Goal: Task Accomplishment & Management: Complete application form

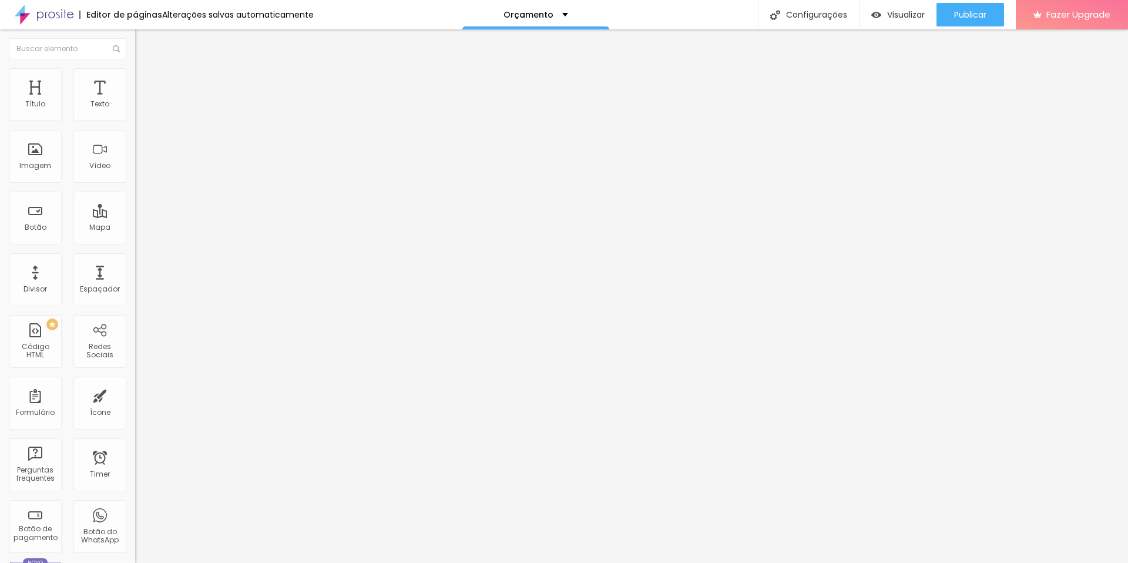
click at [135, 111] on span "Titulo 2" at bounding box center [154, 103] width 38 height 15
click at [135, 101] on span "Titulo 1" at bounding box center [154, 93] width 38 height 16
click at [135, 174] on div "Tipografia Voltar ao padrão" at bounding box center [202, 157] width 135 height 33
click at [135, 148] on div "Tipografia" at bounding box center [202, 144] width 135 height 7
click at [140, 170] on icon "button" at bounding box center [143, 166] width 7 height 7
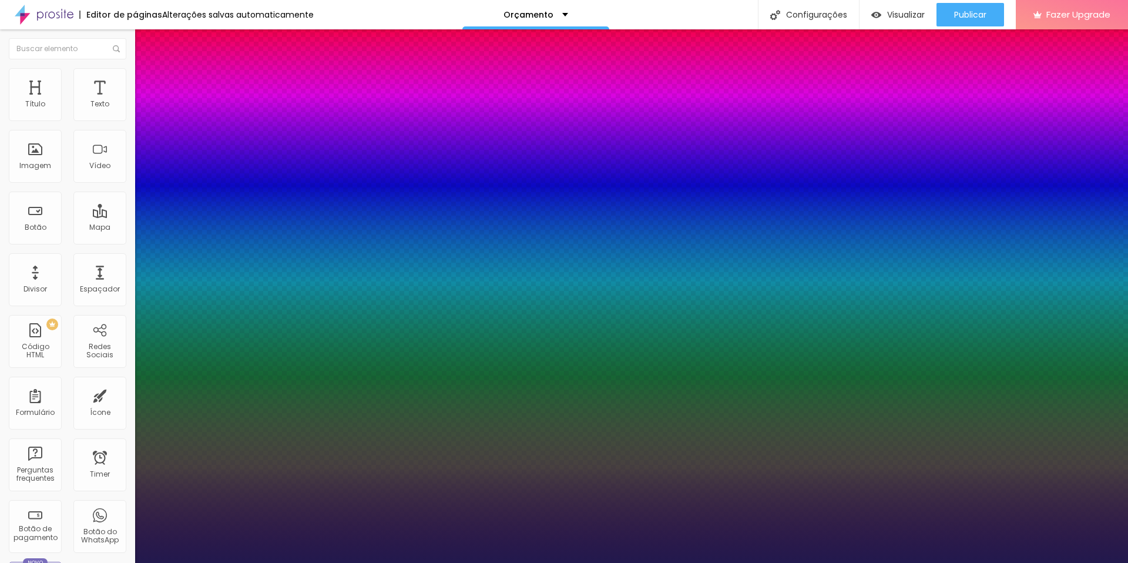
type input "1"
click at [101, 562] on div at bounding box center [564, 563] width 1128 height 0
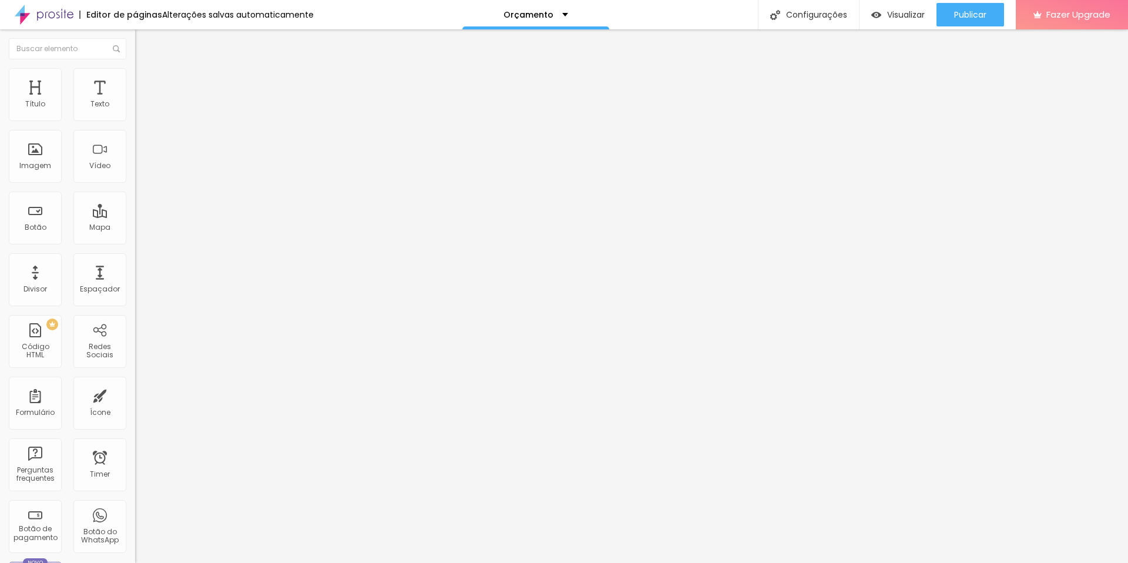
click at [140, 158] on icon "button" at bounding box center [144, 154] width 8 height 8
click at [146, 78] on span "Avançado" at bounding box center [165, 76] width 39 height 10
click at [45, 403] on div "Formulário" at bounding box center [35, 403] width 53 height 53
click at [41, 400] on div "Formulário" at bounding box center [35, 403] width 53 height 53
click at [143, 115] on div "cursogratis" at bounding box center [203, 109] width 120 height 11
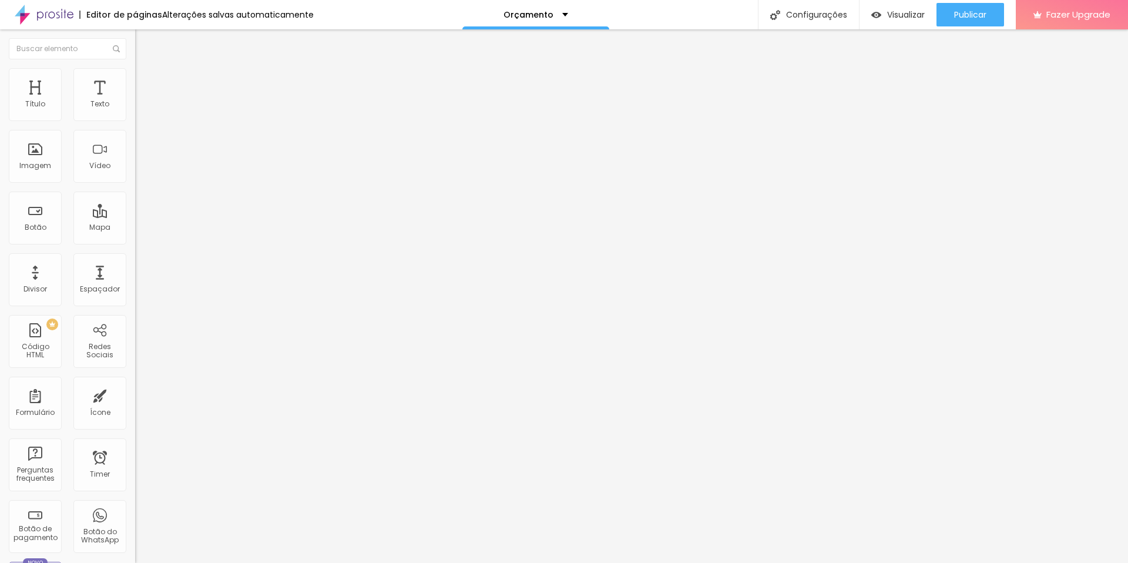
click at [135, 119] on img at bounding box center [138, 122] width 7 height 7
type input "Seu Nome"
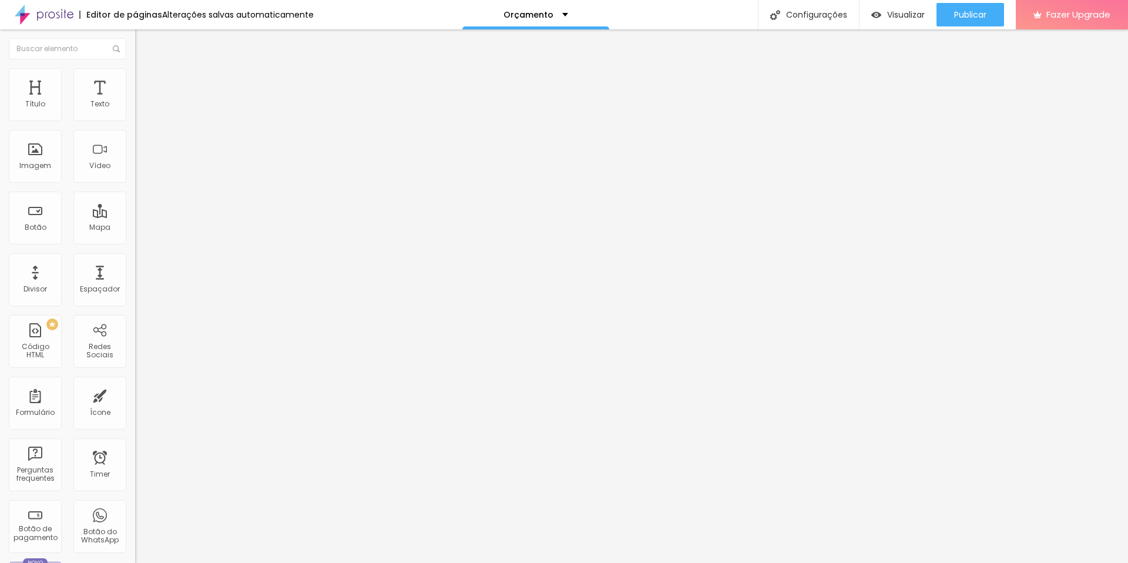
paste input "Seu Nome"
type input "Seu Nome"
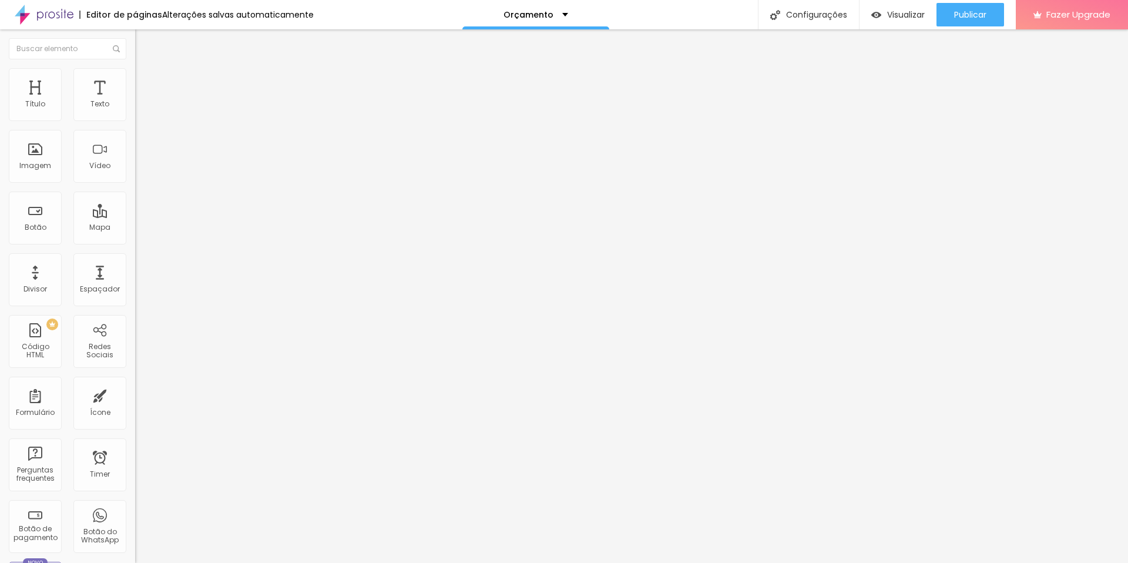
type input "Nome"
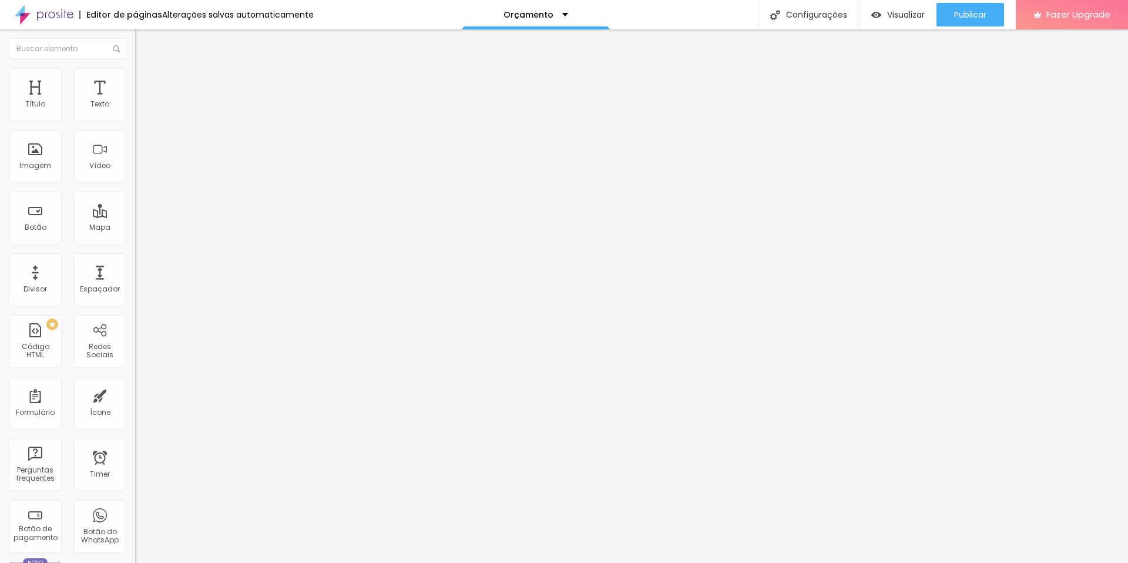
radio input "true"
type textarea "E-mail enviado! Em breve entrarei em contato."
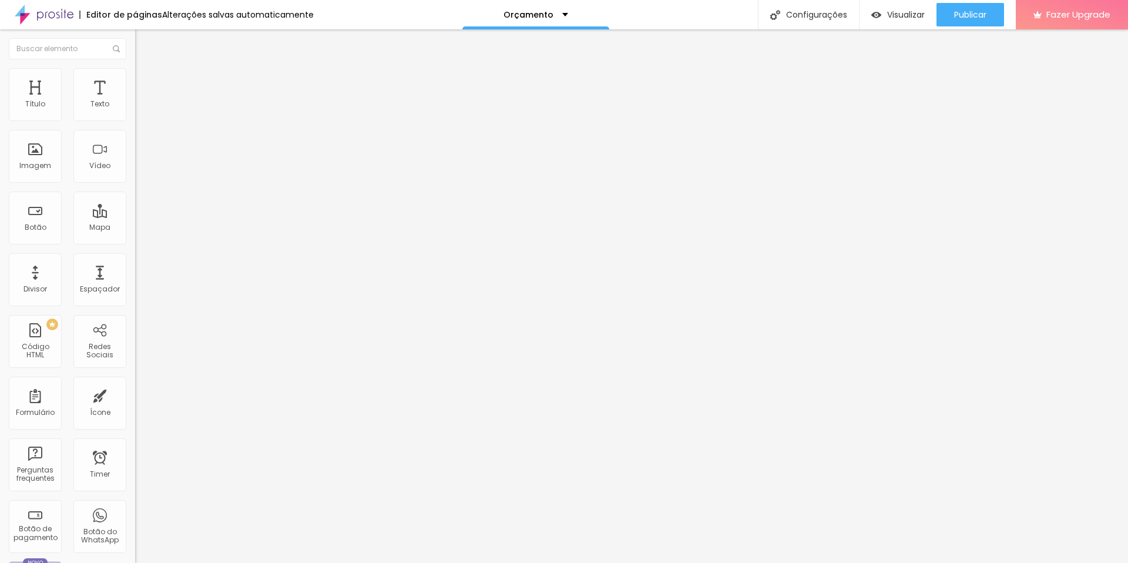
type input "Enviar"
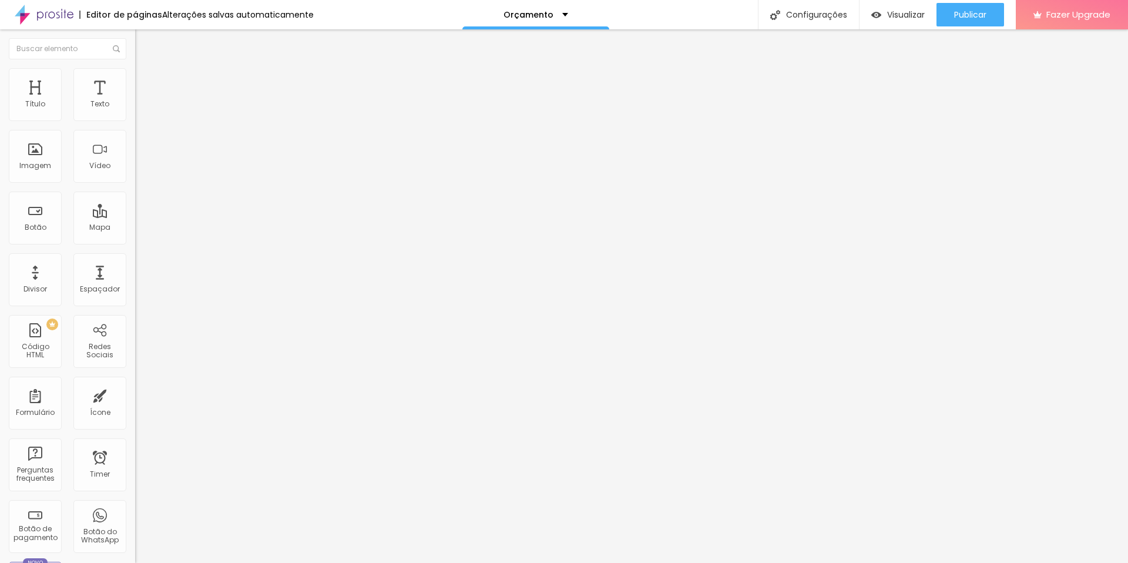
drag, startPoint x: 424, startPoint y: 377, endPoint x: 362, endPoint y: 380, distance: 61.2
type input "[EMAIL_ADDRESS][DOMAIN_NAME]"
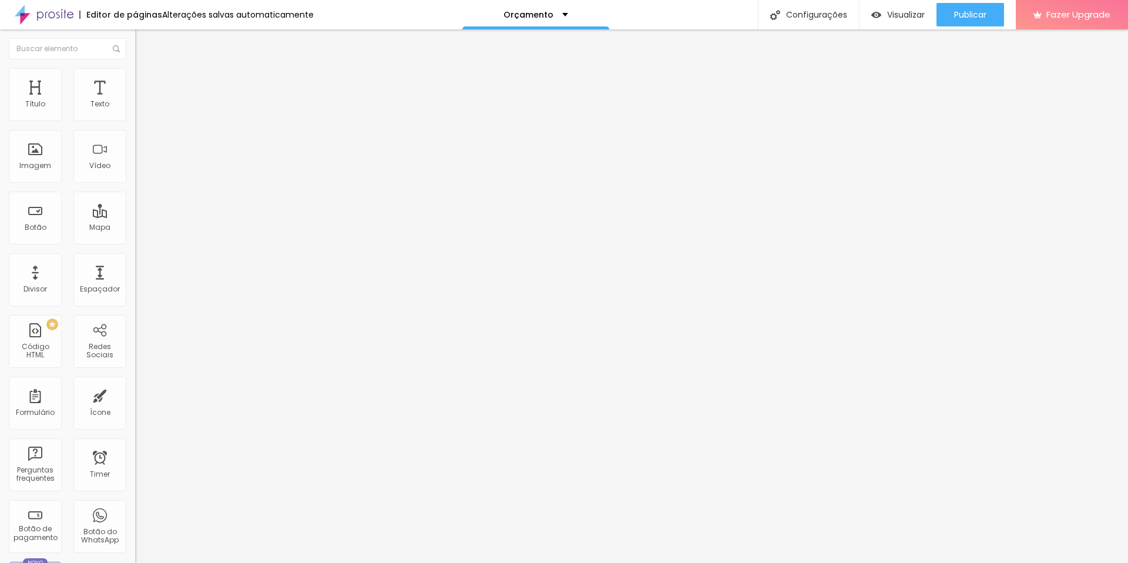
drag, startPoint x: 367, startPoint y: 285, endPoint x: 368, endPoint y: 243, distance: 42.3
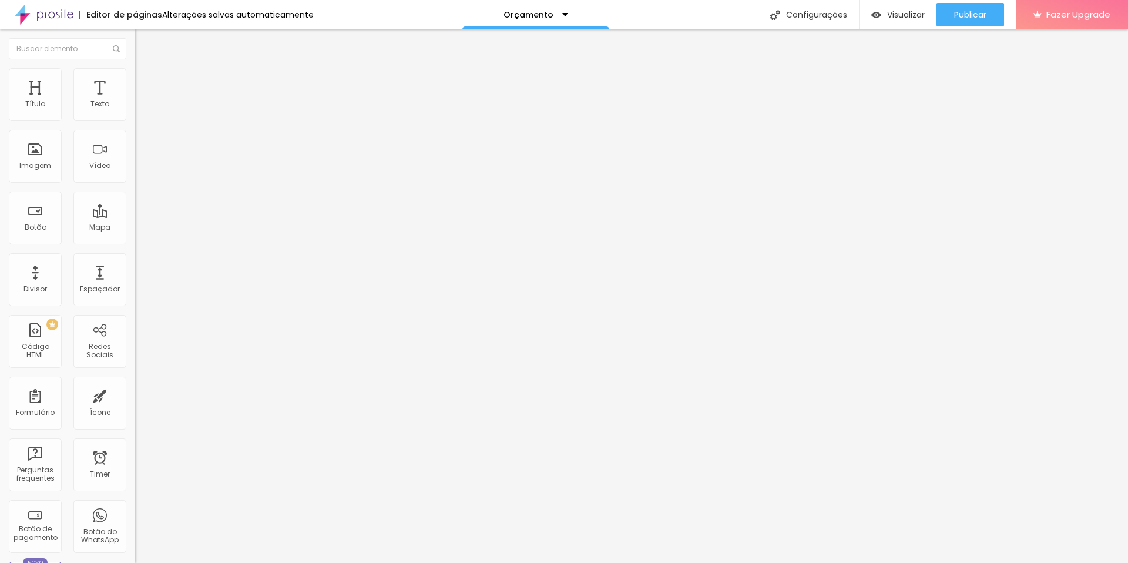
type input "N"
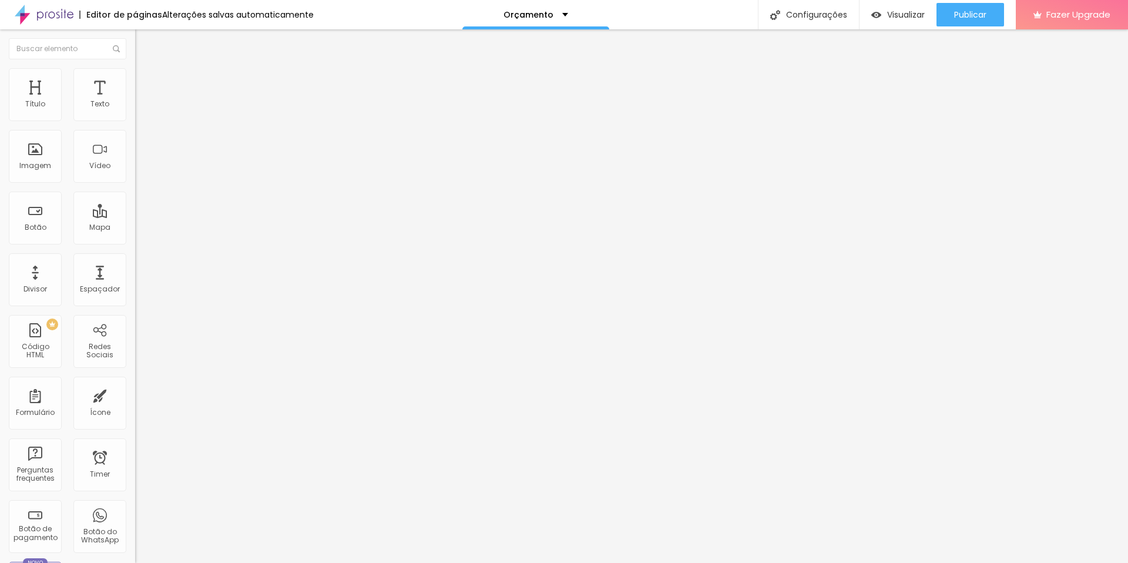
type input "Data do seu evento"
type input "Data do evento:"
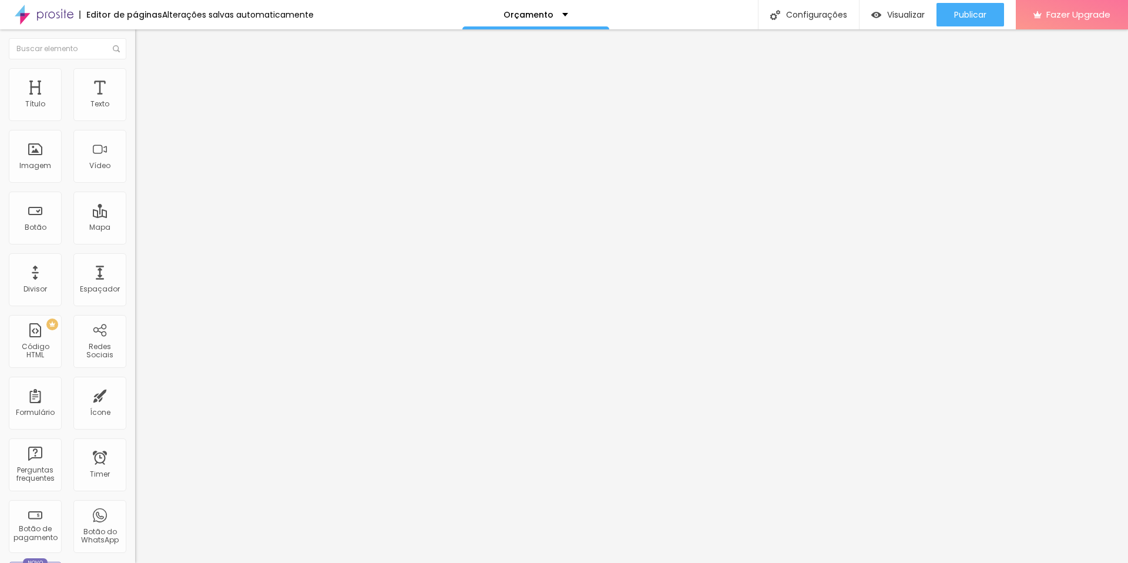
type input "Local do evento:"
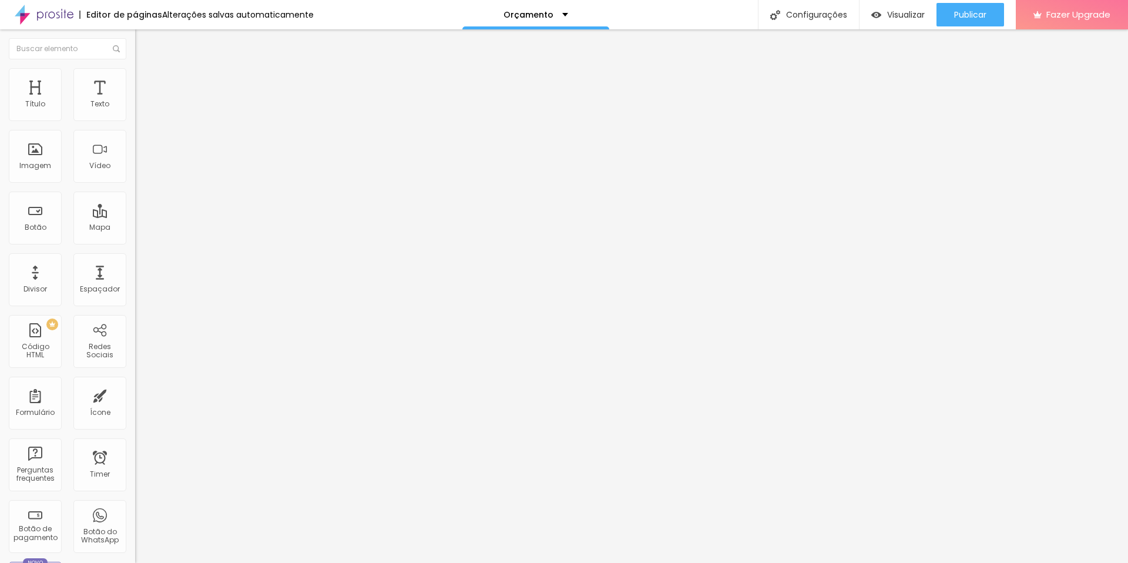
type input "E-mail:"
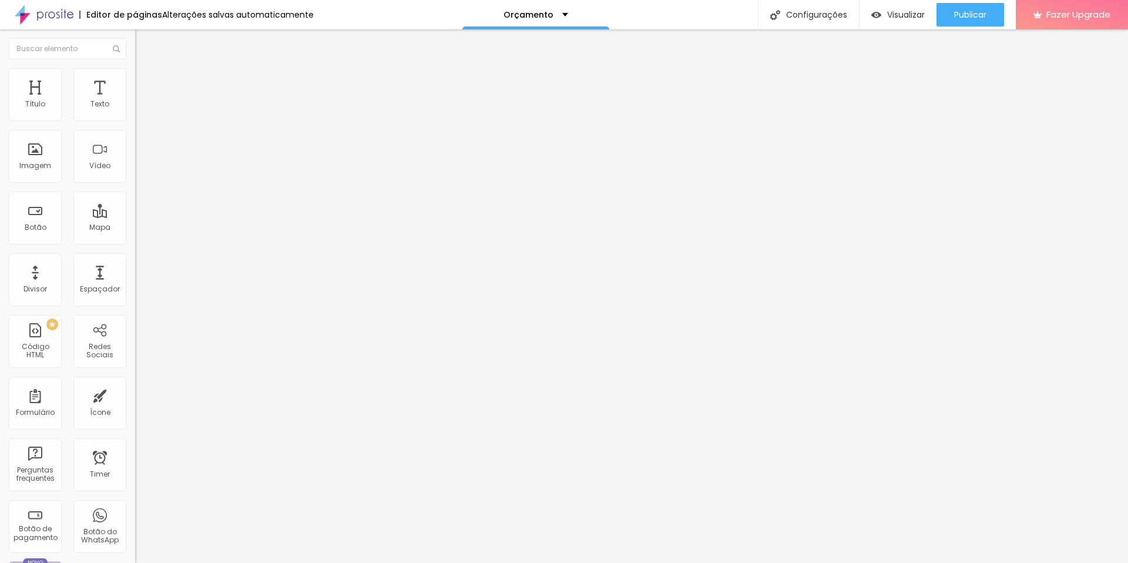
type input "Nome:"
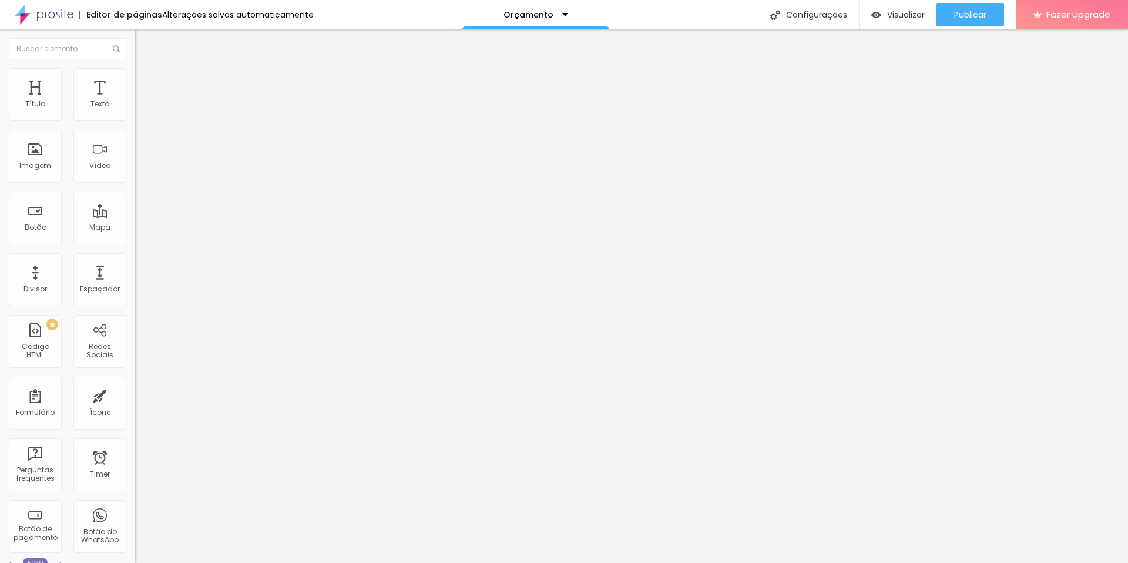
type input "Você já contratou um Cerimonial? (se sim, quem?)"
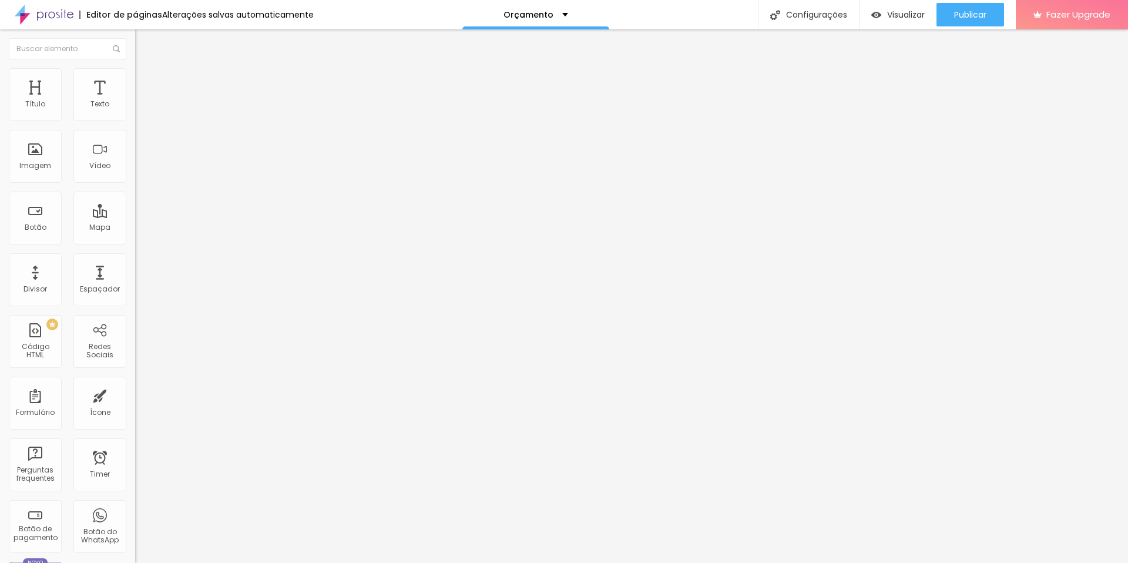
scroll to position [0, 0]
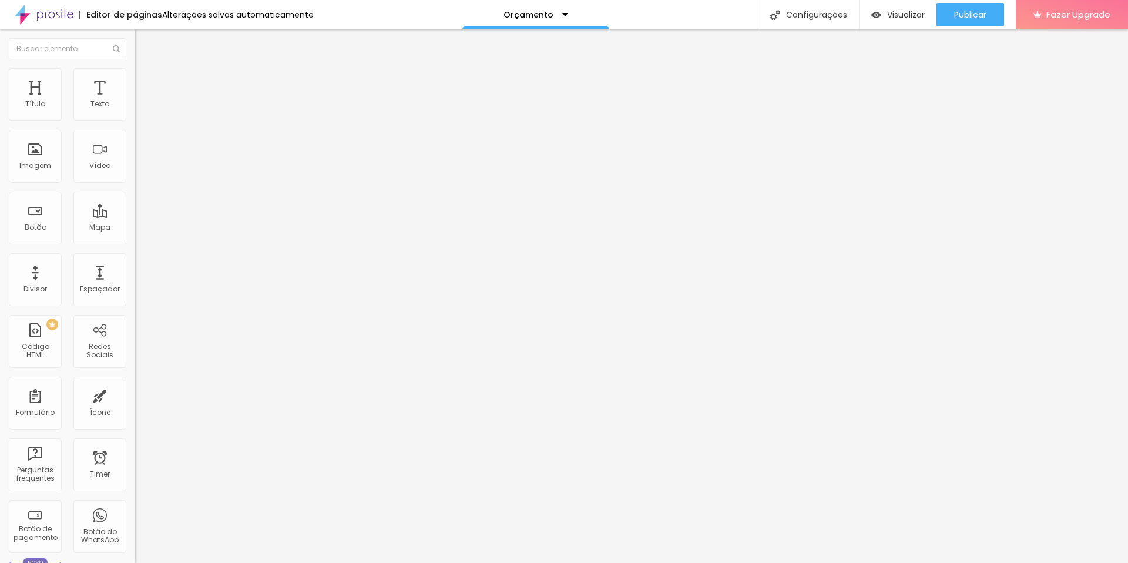
scroll to position [41, 0]
drag, startPoint x: 531, startPoint y: 405, endPoint x: 510, endPoint y: 377, distance: 34.9
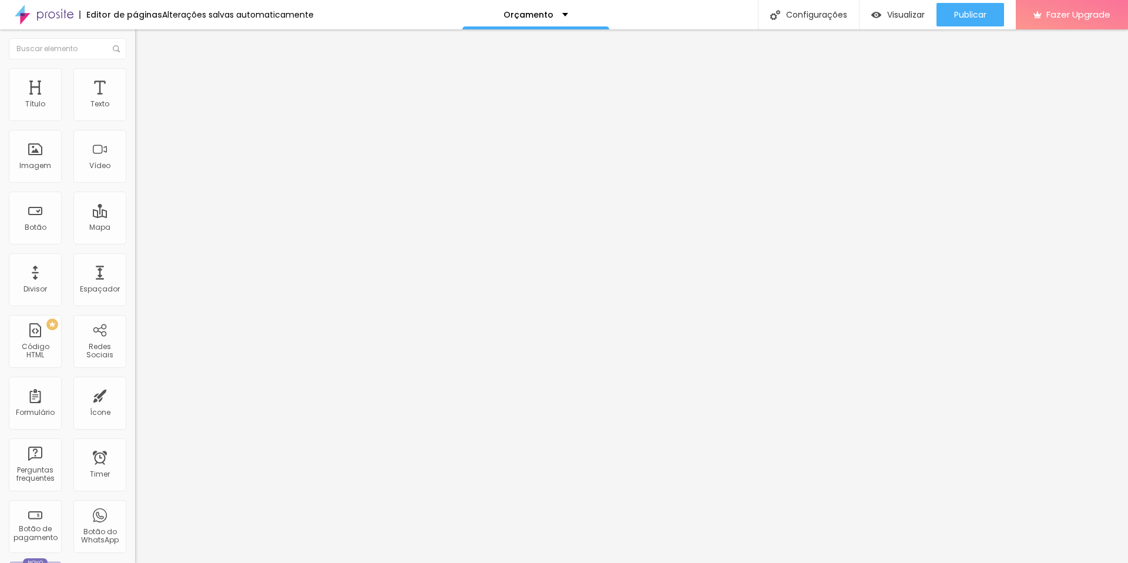
type input "Me conte um pouco sobre seu casamento e quais os seus planos."
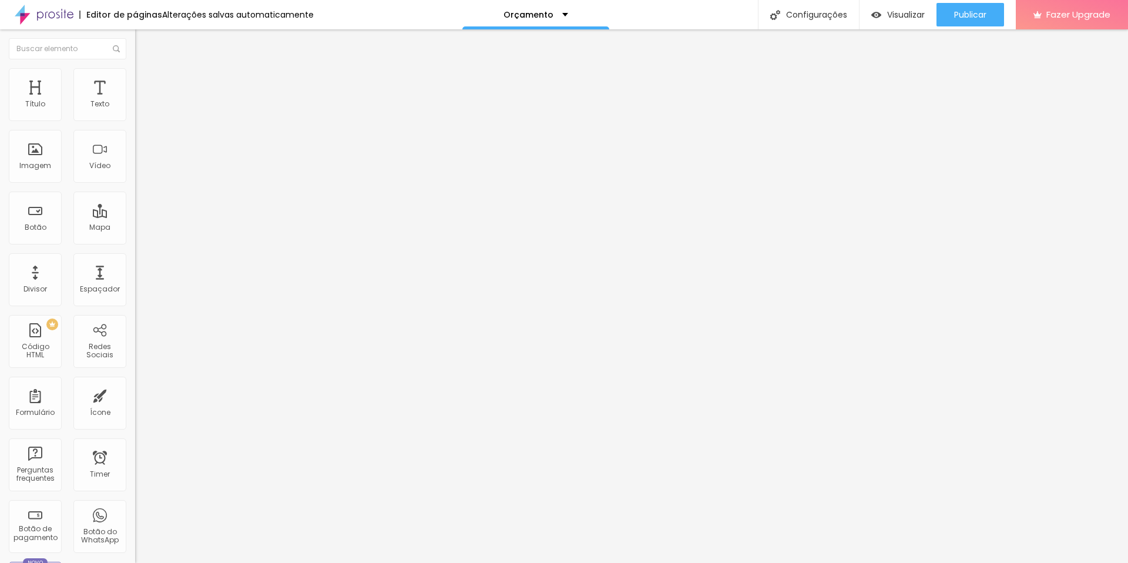
click at [135, 119] on img at bounding box center [138, 122] width 7 height 7
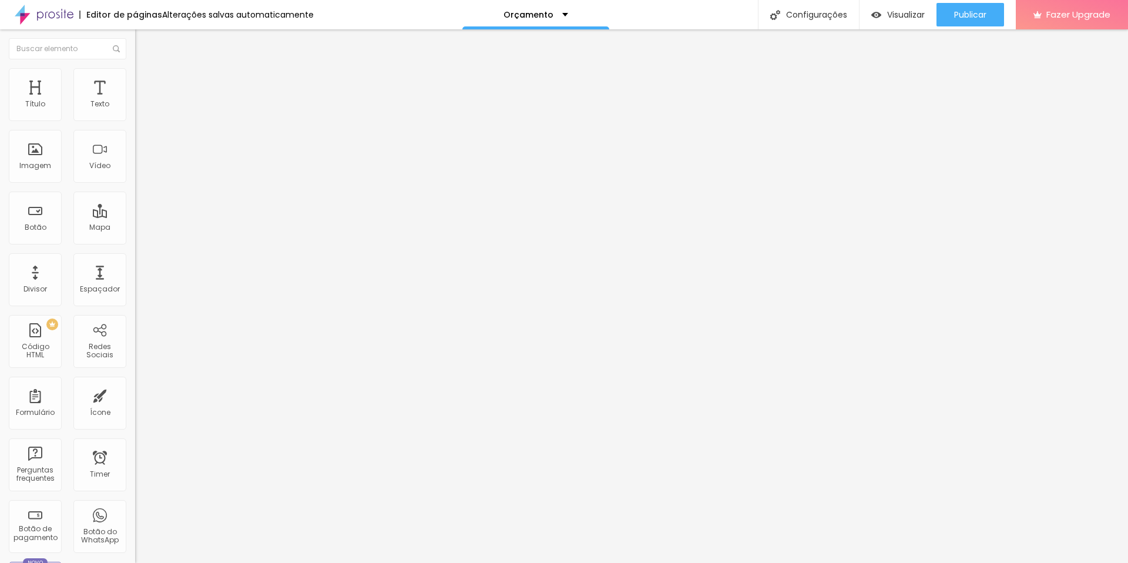
type input "Nome do Local"
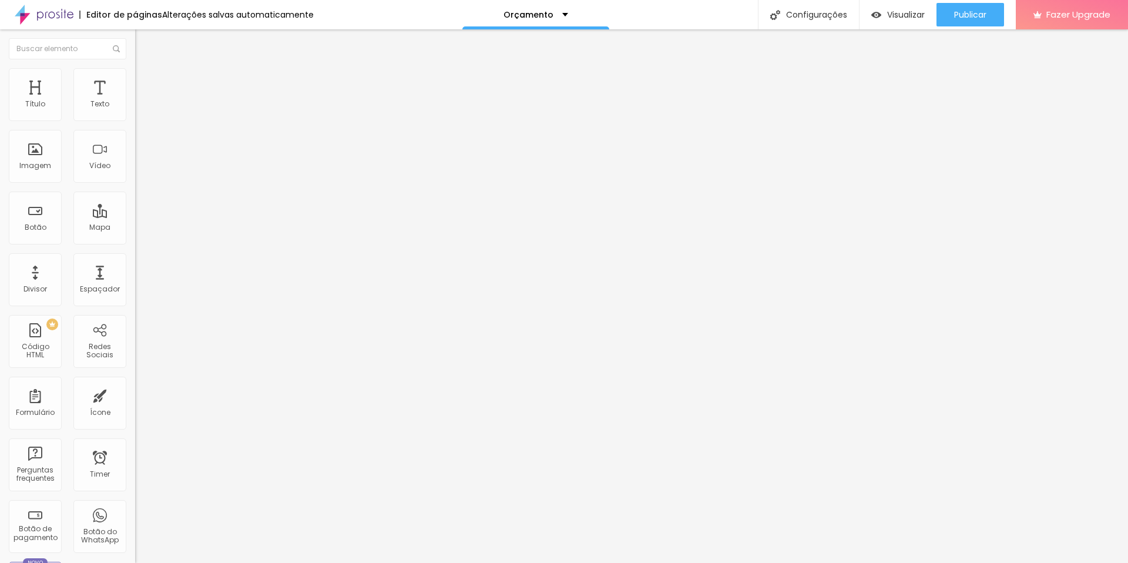
type input "Escolha a data"
click at [135, 118] on span at bounding box center [138, 123] width 7 height 10
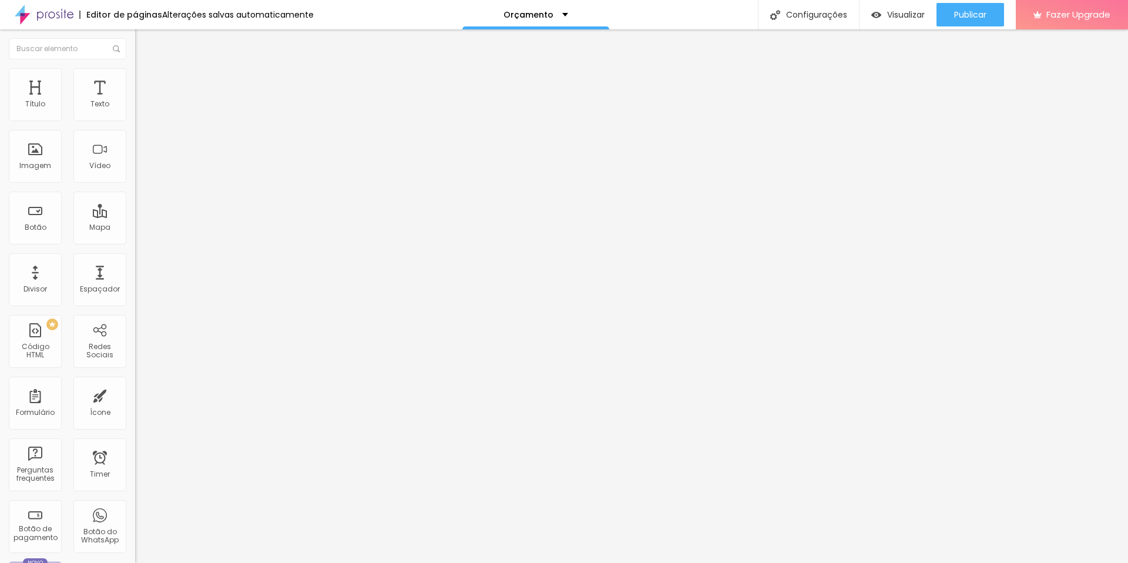
type input "Seu e-mail"
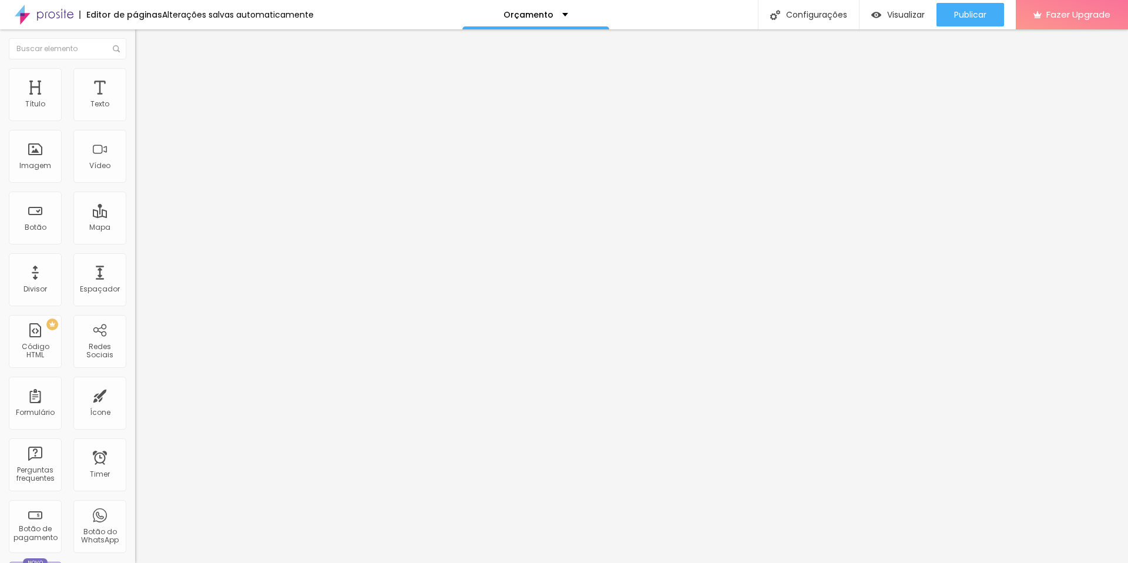
click at [135, 119] on img at bounding box center [138, 122] width 7 height 7
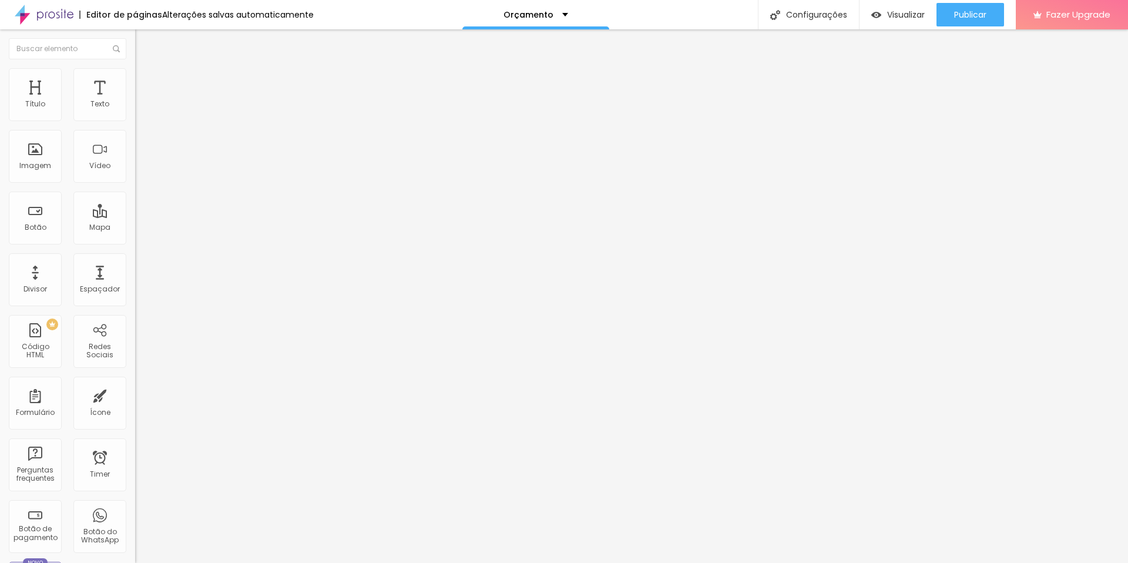
click at [135, 73] on img at bounding box center [140, 73] width 11 height 11
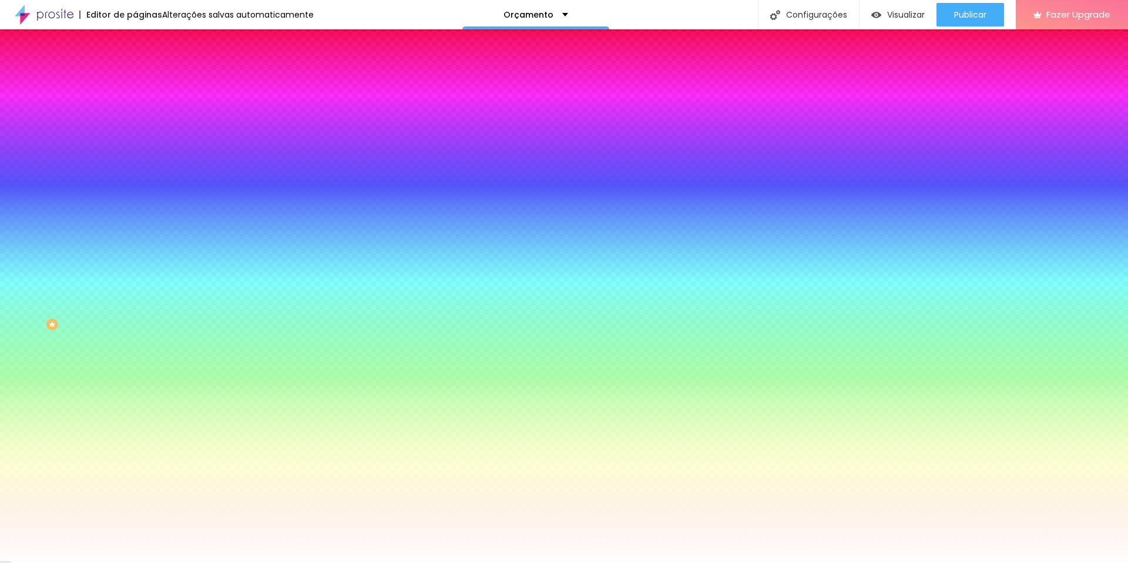
click at [135, 276] on button "button" at bounding box center [143, 269] width 16 height 12
click at [46, 562] on div at bounding box center [564, 563] width 1128 height 0
click at [135, 276] on button "button" at bounding box center [143, 269] width 16 height 12
type input "12"
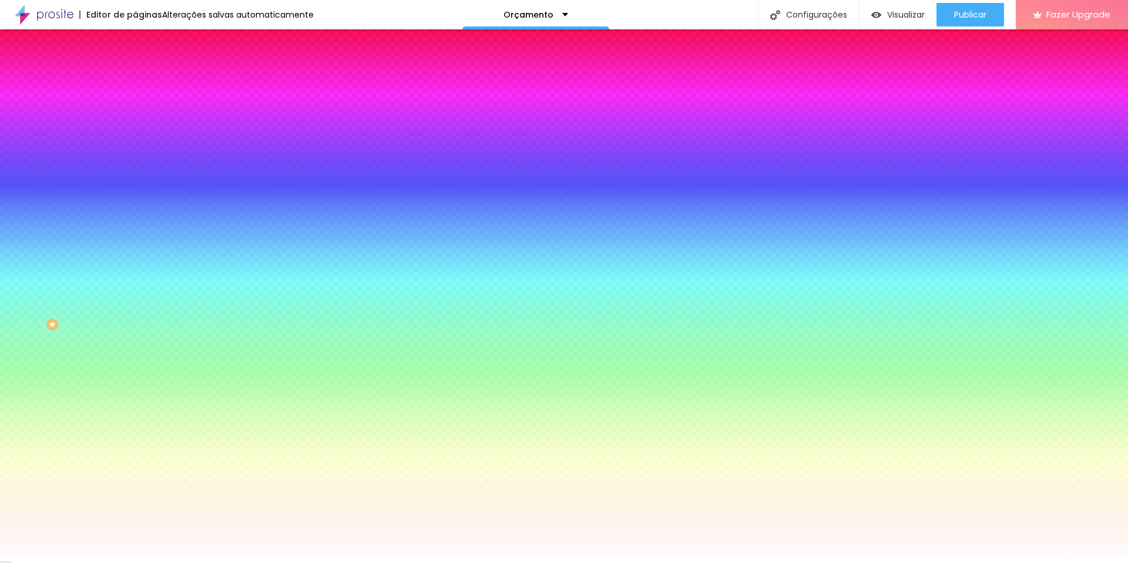
type input "9"
type input "8"
type input "9"
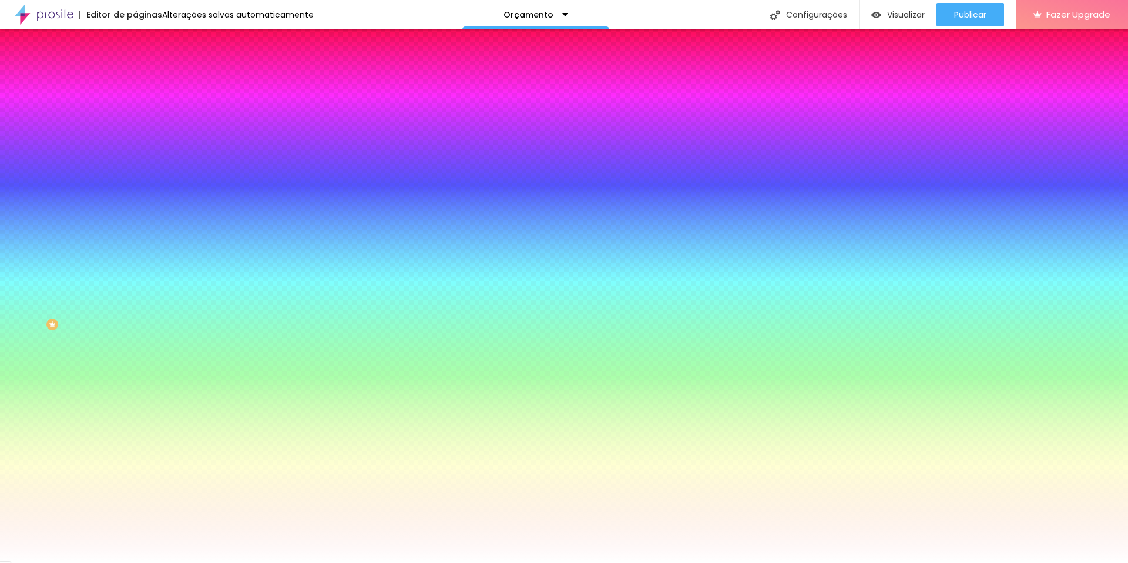
type input "9"
type input "10"
type input "11"
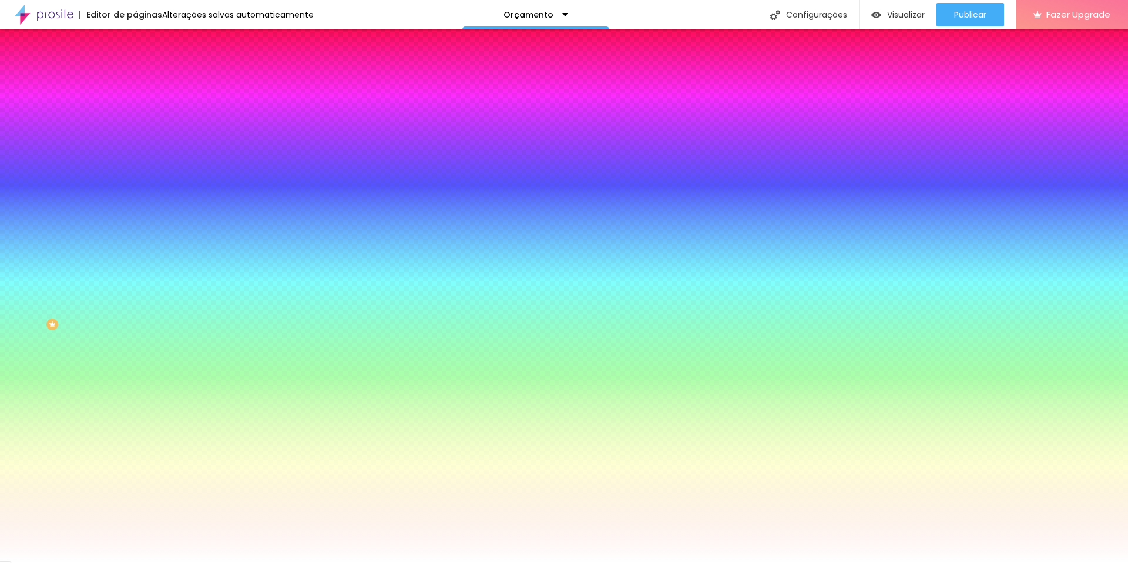
type input "12"
type input "13"
type input "14"
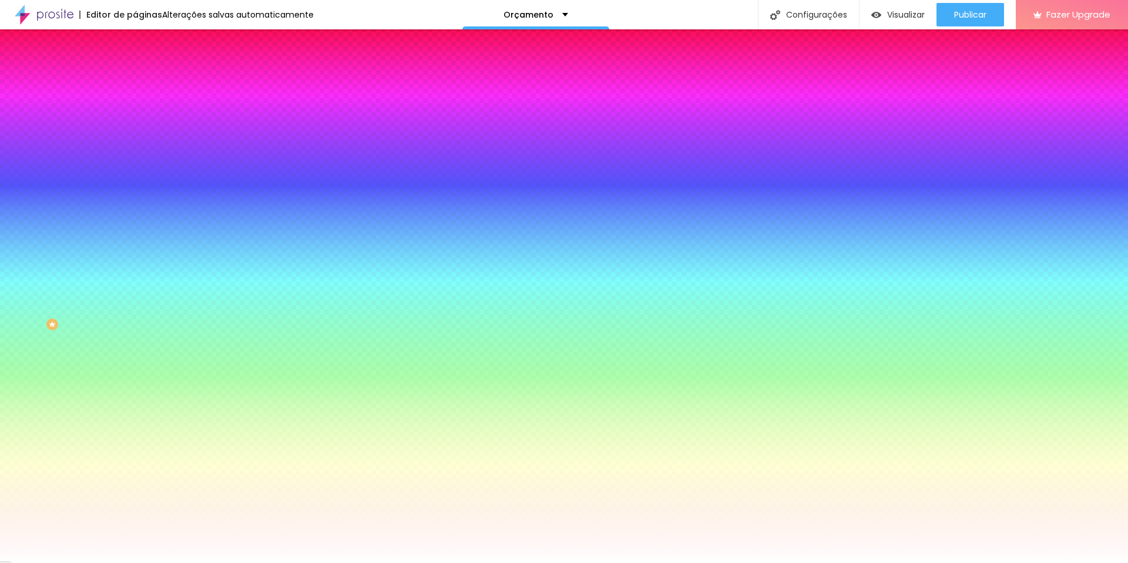
type input "14"
type input "15"
drag, startPoint x: 153, startPoint y: 360, endPoint x: 177, endPoint y: 361, distance: 24.1
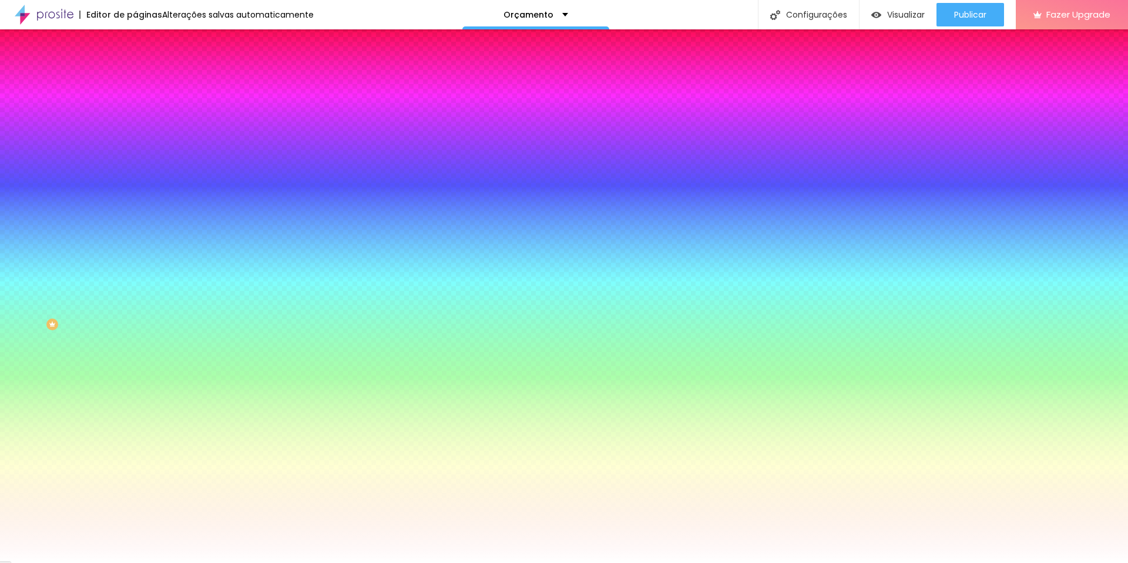
type input "16"
type input "15"
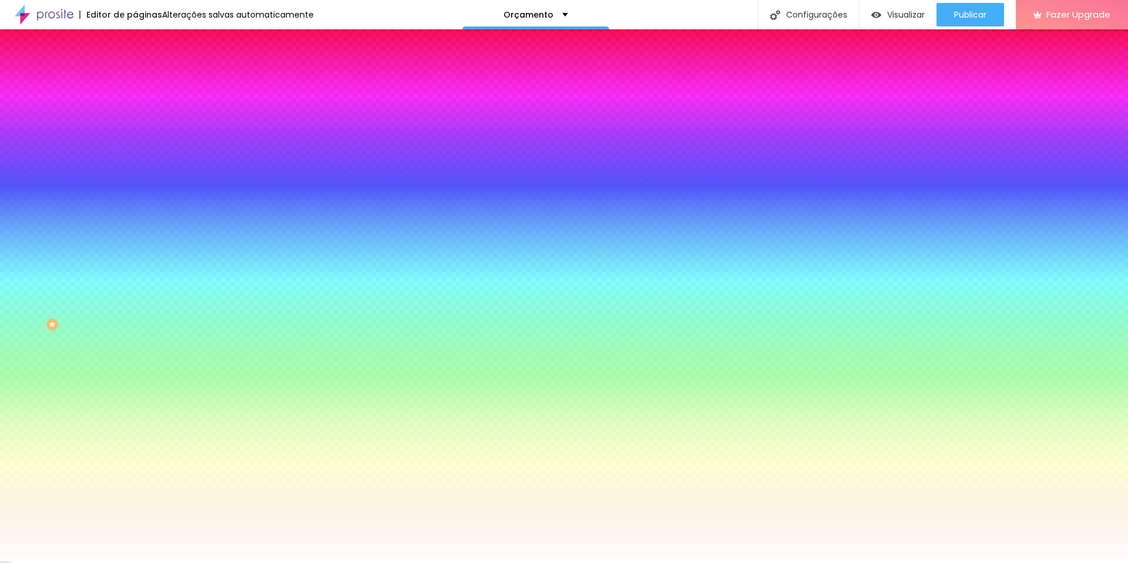
type input "#B5B5B5"
drag, startPoint x: 173, startPoint y: 453, endPoint x: 150, endPoint y: 454, distance: 22.4
click at [162, 562] on div at bounding box center [564, 563] width 1128 height 0
click at [135, 67] on img at bounding box center [140, 61] width 11 height 11
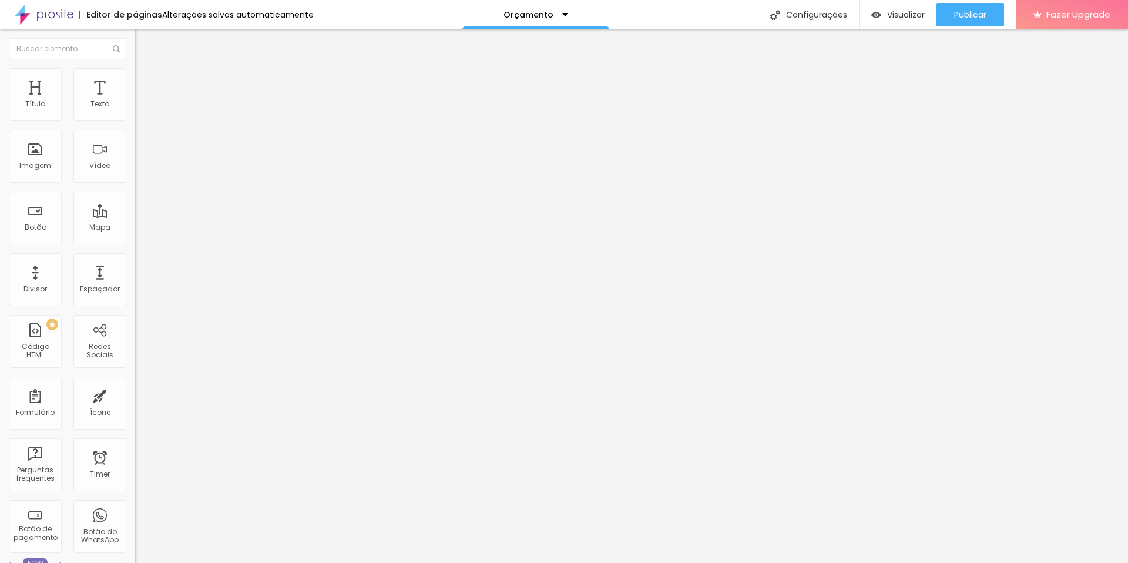
click at [144, 41] on img "button" at bounding box center [148, 42] width 9 height 9
click at [135, 35] on button "Editar Texto" at bounding box center [202, 42] width 135 height 27
click at [37, 162] on div "Imagem" at bounding box center [35, 166] width 32 height 8
click at [135, 100] on div "Adicionar imagem" at bounding box center [202, 96] width 135 height 8
click at [135, 101] on span "Adicionar imagem" at bounding box center [173, 96] width 76 height 10
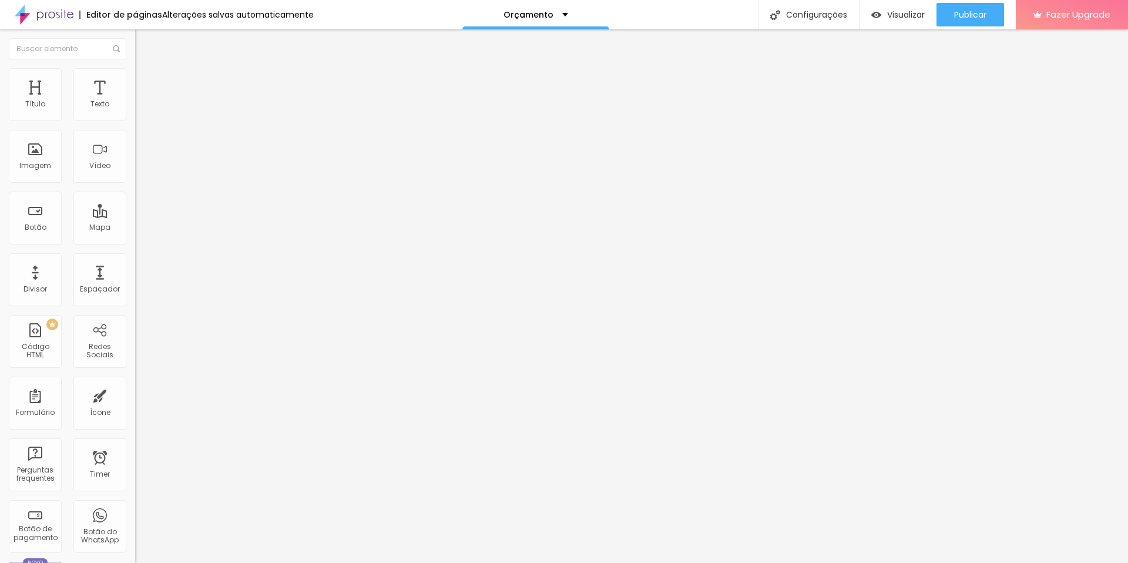
click at [897, 86] on link "Visualizar página" at bounding box center [938, 90] width 106 height 8
click at [135, 111] on span "Titulo 2" at bounding box center [154, 103] width 38 height 15
click at [135, 110] on div "Titulo 2 H2" at bounding box center [202, 105] width 135 height 12
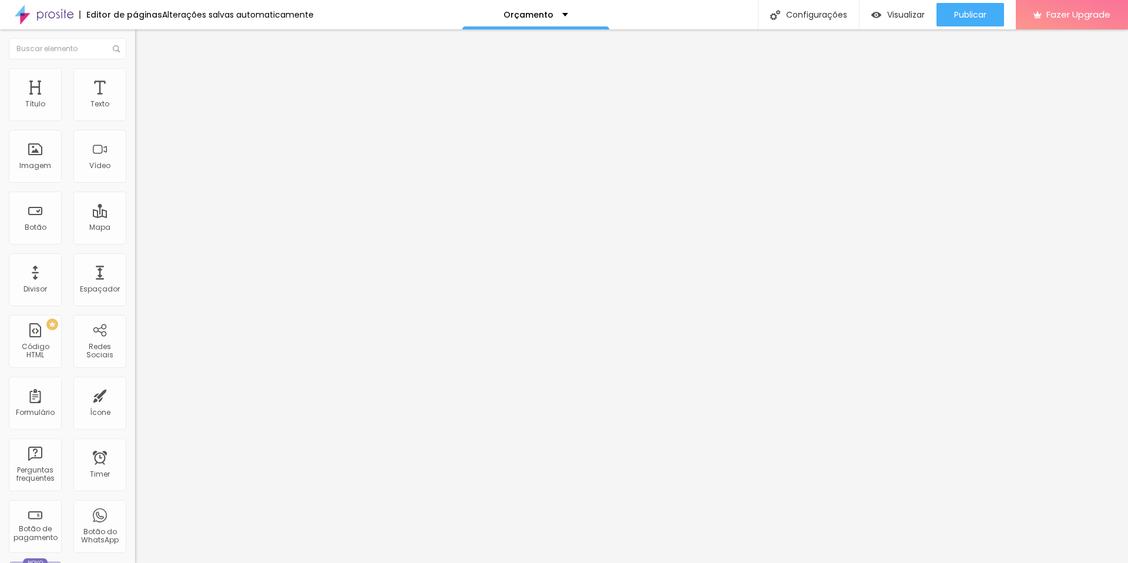
click at [135, 75] on img at bounding box center [140, 73] width 11 height 11
click at [135, 68] on li "Estilo" at bounding box center [202, 62] width 135 height 12
click at [135, 101] on span "Titulo 1" at bounding box center [154, 93] width 38 height 16
click at [135, 148] on div "Tipografia" at bounding box center [202, 144] width 135 height 7
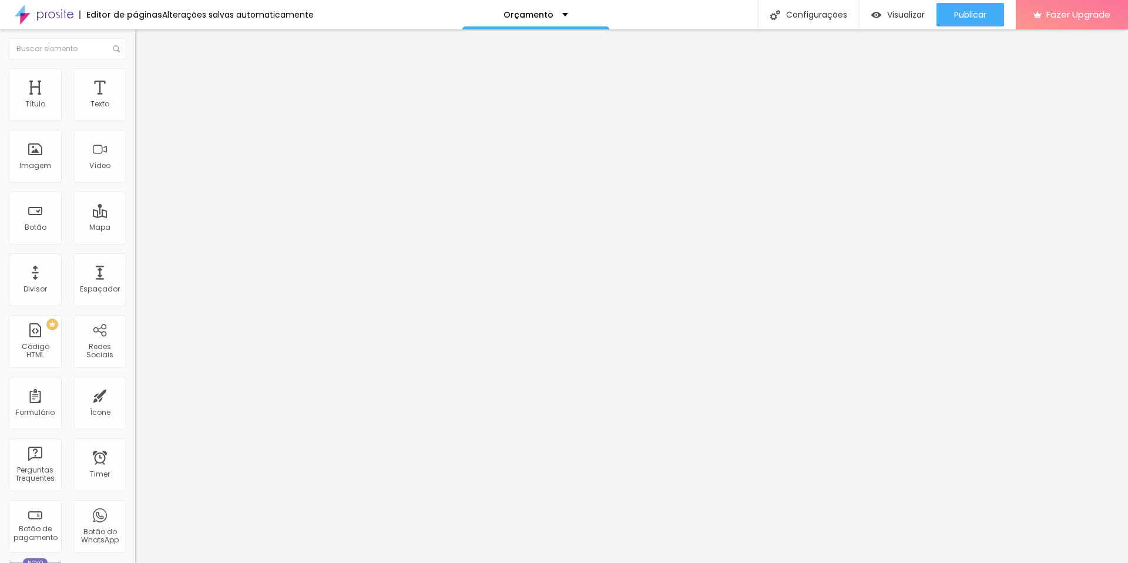
click at [135, 148] on div "Tipografia" at bounding box center [202, 144] width 135 height 7
click at [135, 174] on button "button" at bounding box center [143, 168] width 16 height 12
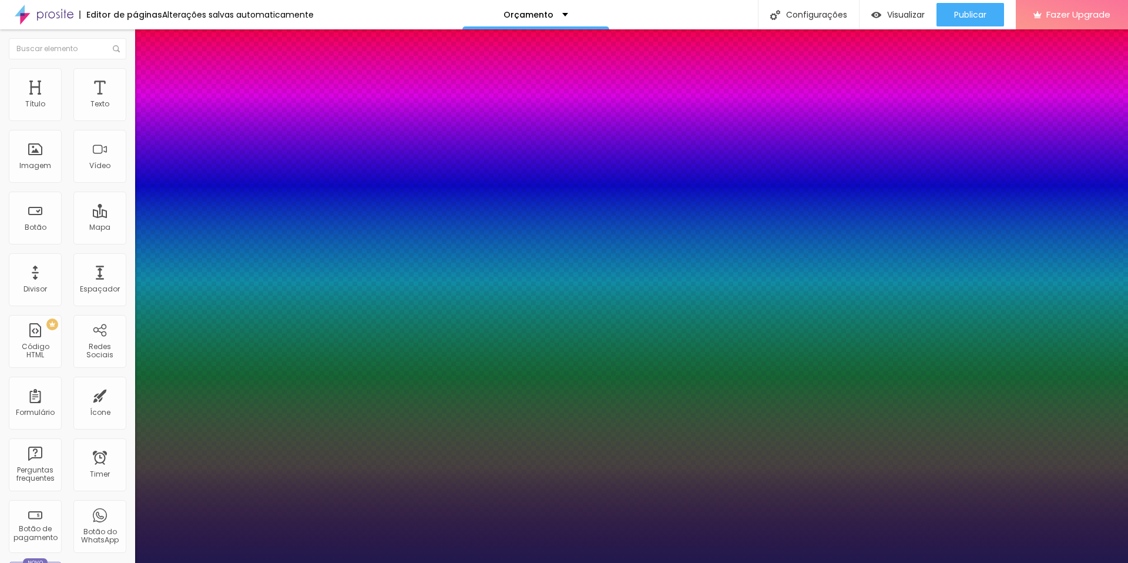
type input "1"
select select "Lora-Bold"
type input "1"
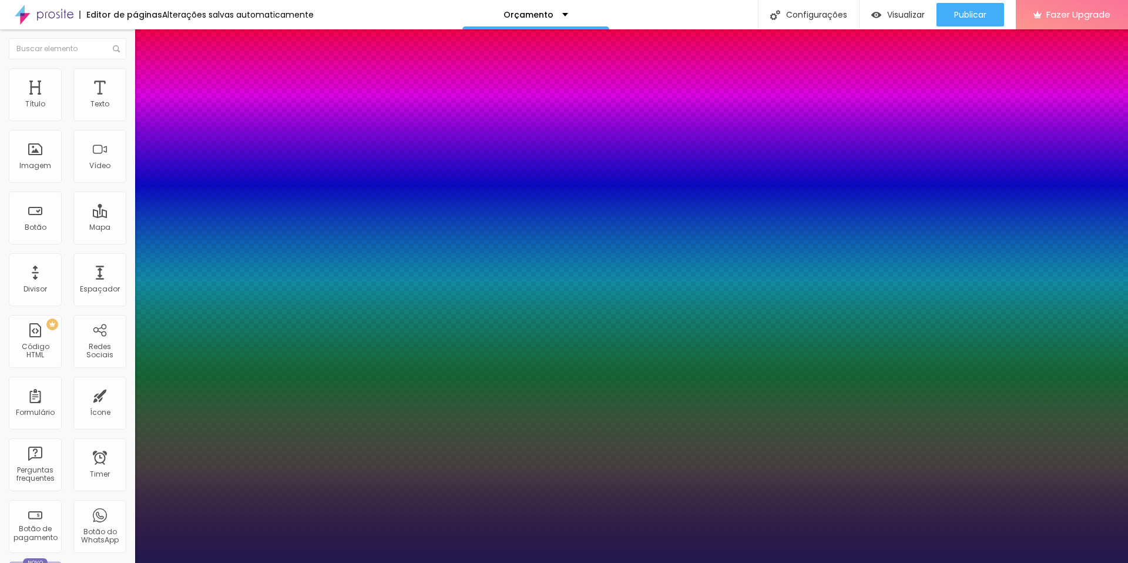
select select "Lora-Regular"
type input "1"
type input "18"
type input "1"
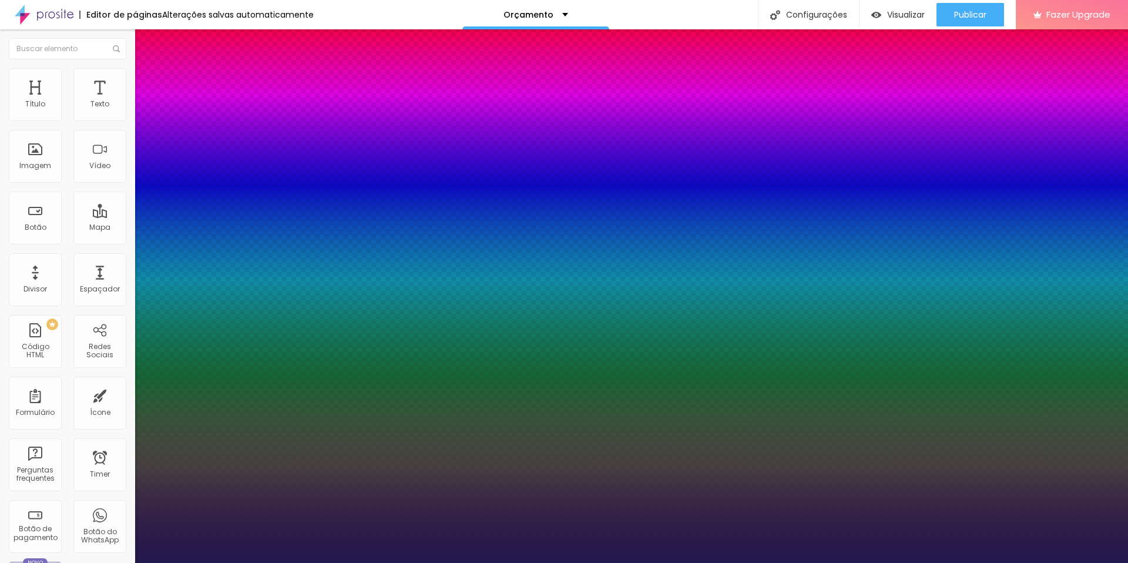
type input "19"
type input "1"
type input "20"
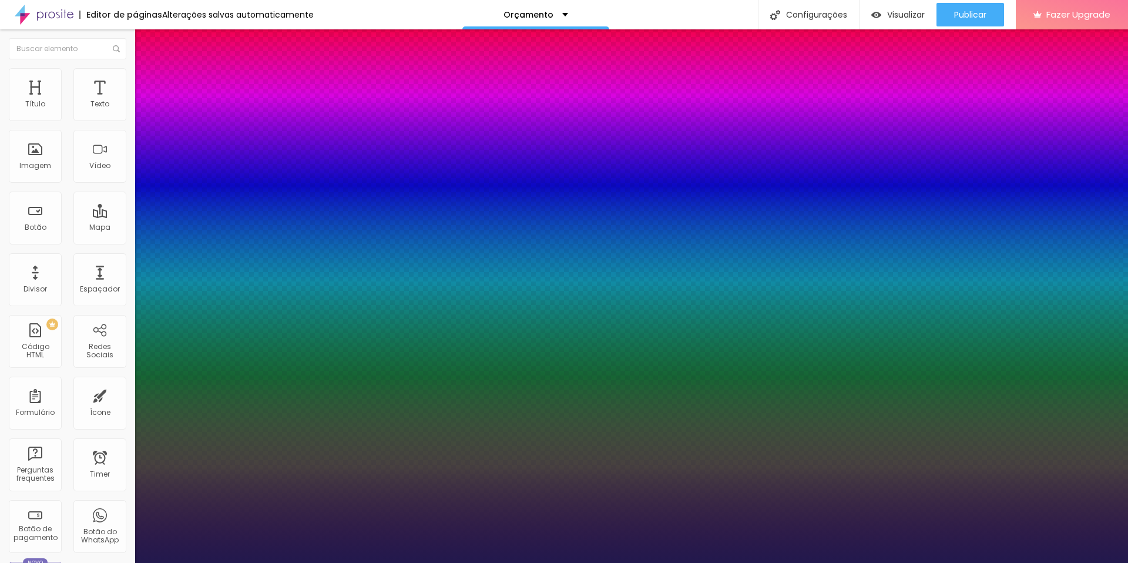
type input "1"
type input "21"
type input "1"
type input "22"
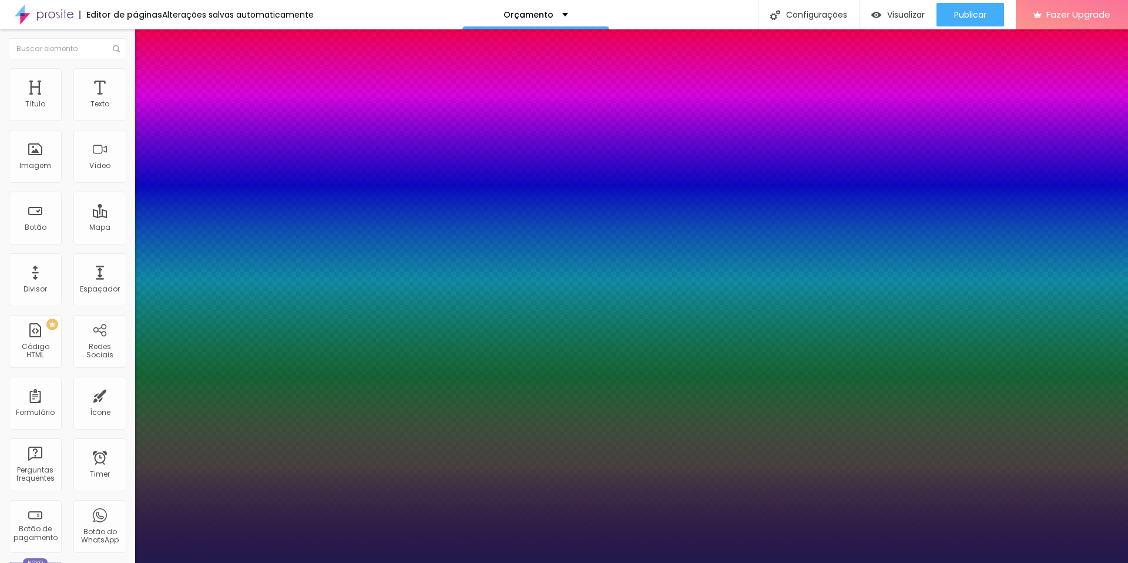
type input "22"
type input "1"
type input "44"
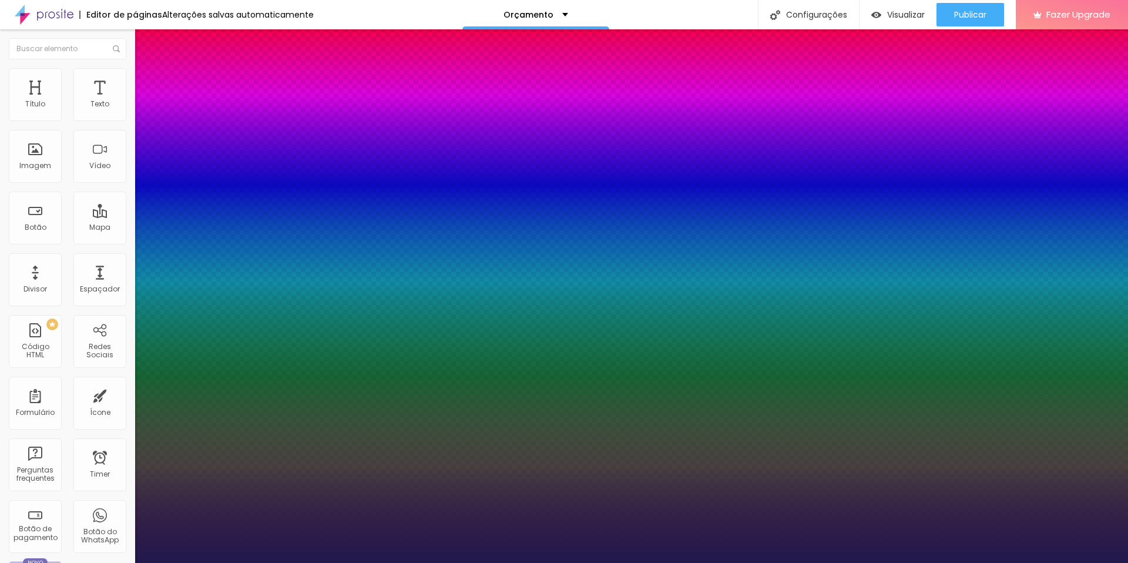
type input "1"
type input "45"
type input "1"
type input "45"
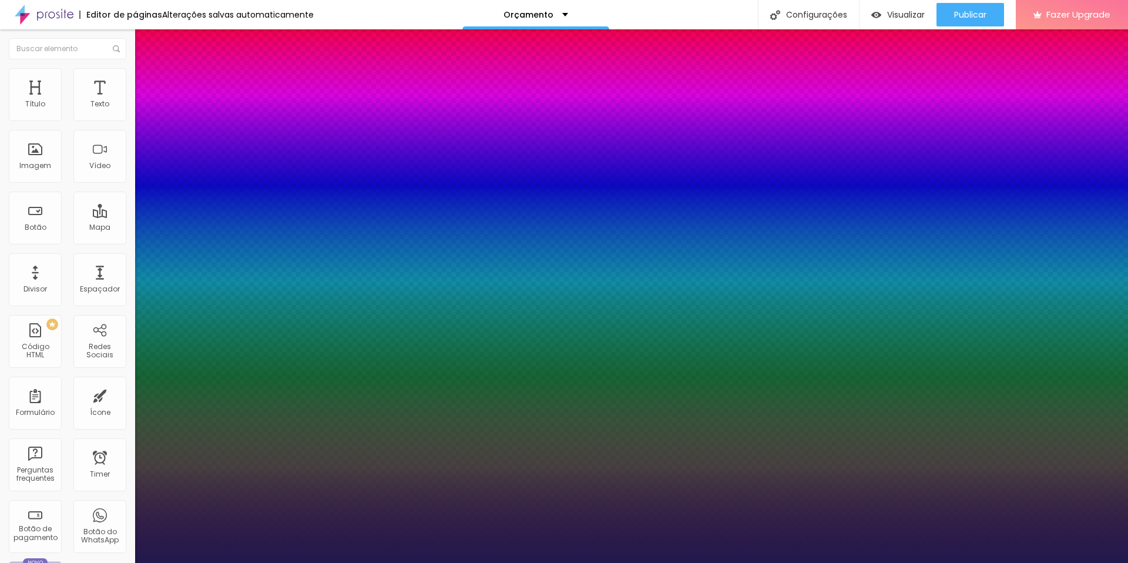
type input "1"
type input "28"
type input "1"
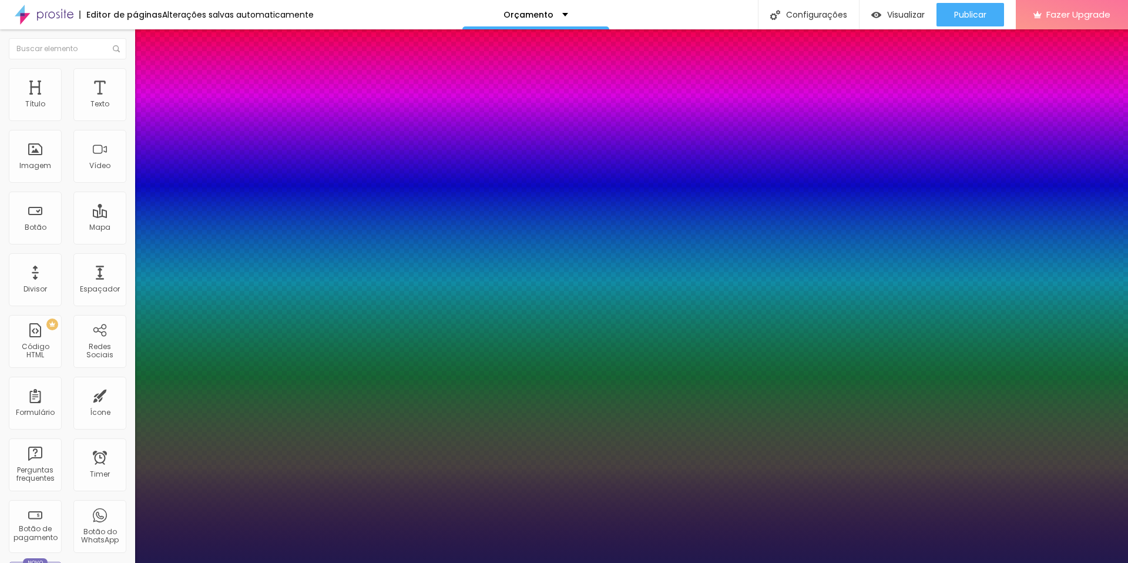
type input "27"
type input "1"
type input "25"
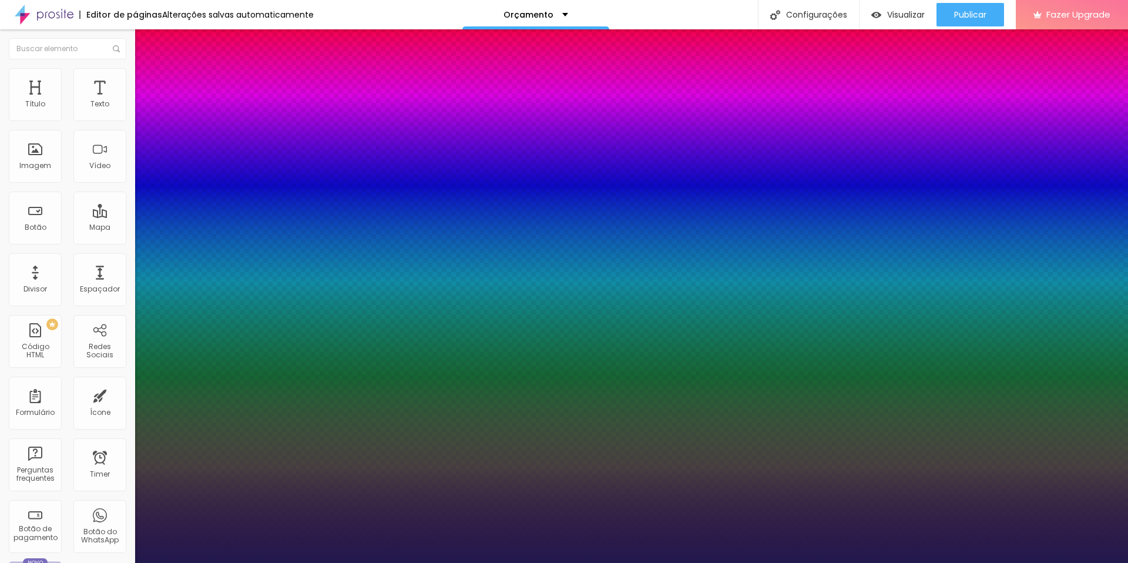
type input "25"
type input "1"
type input "24"
type input "1"
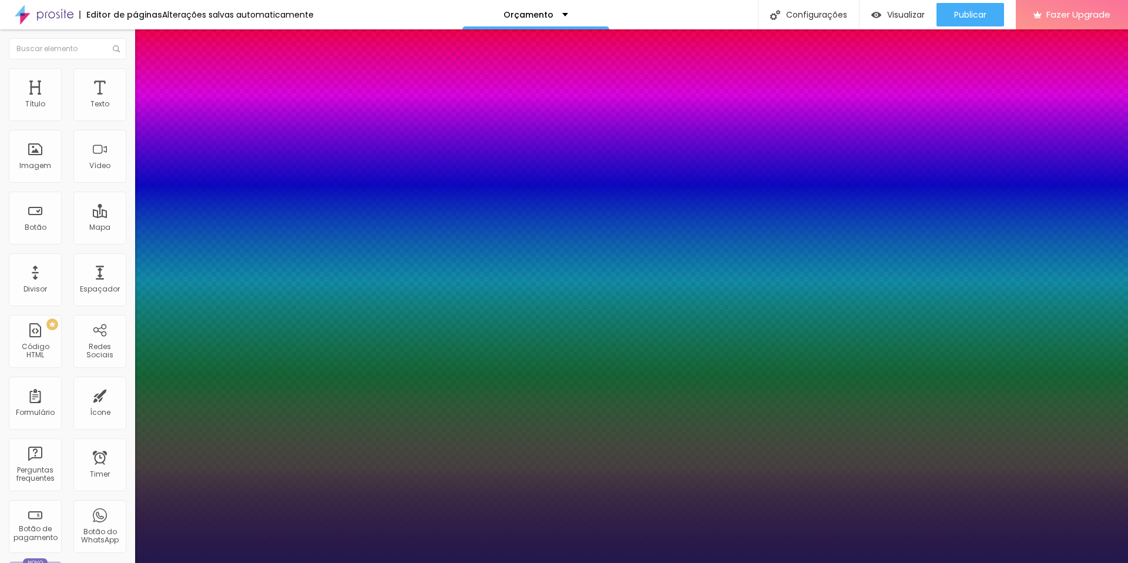
type input "22"
type input "1"
type input "21"
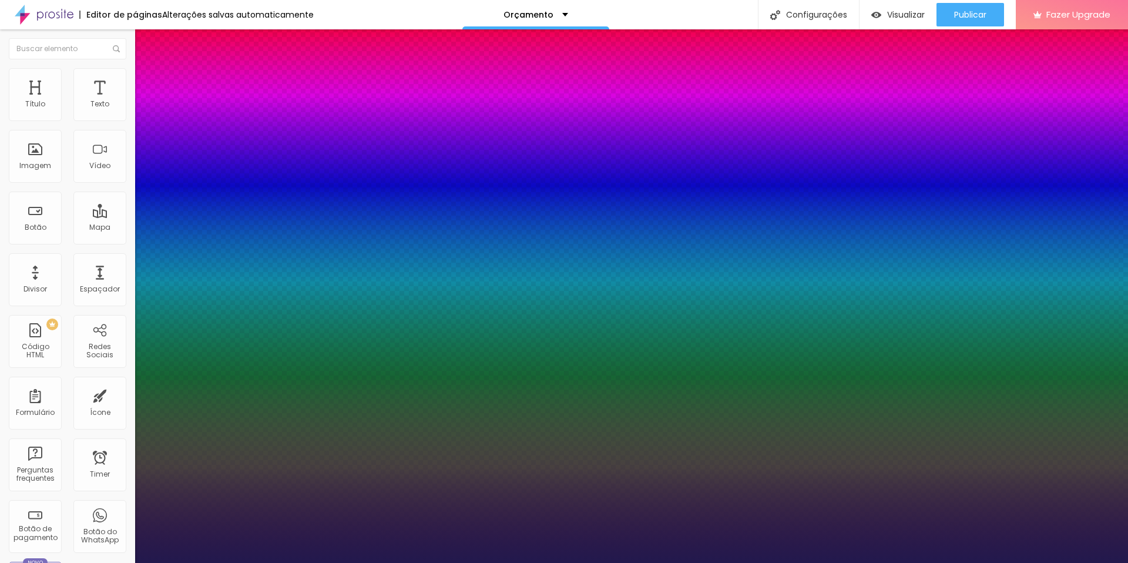
type input "1"
type input "22"
type input "1"
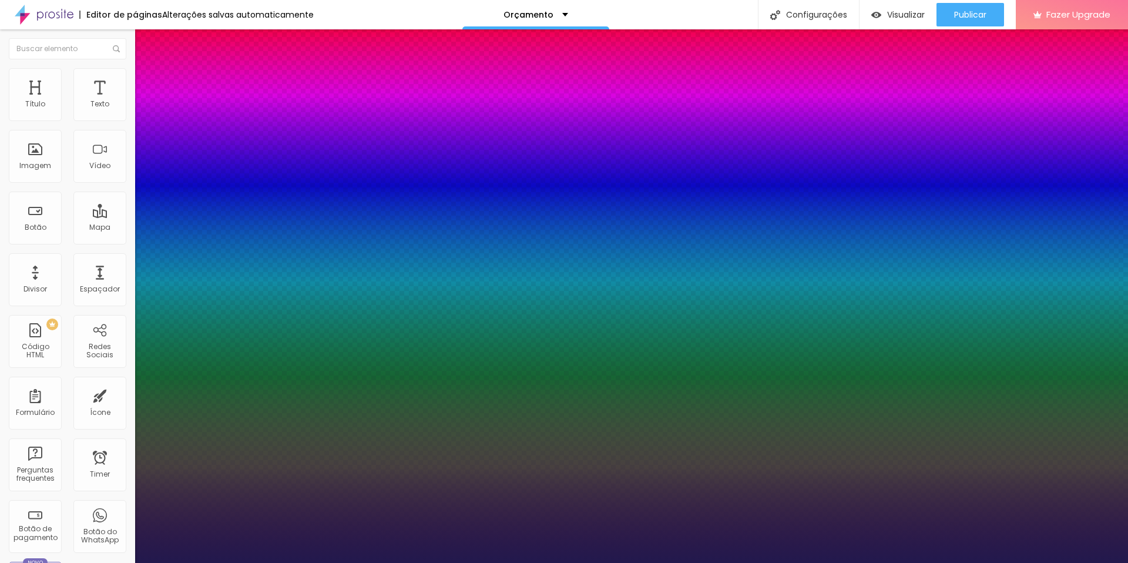
type input "23"
type input "1"
type input "24"
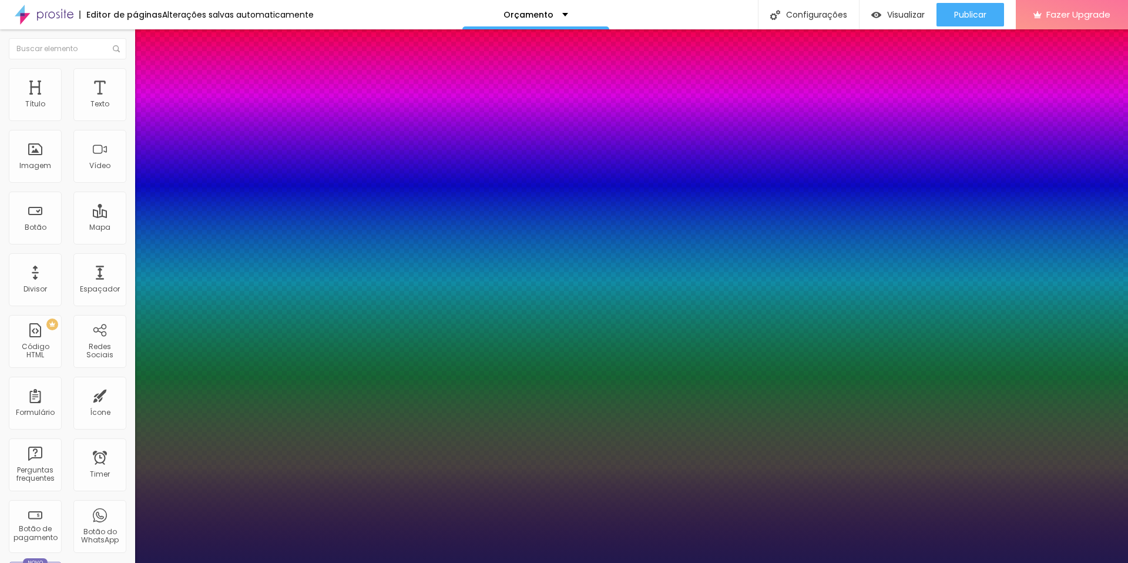
type input "1"
type input "24"
type input "1"
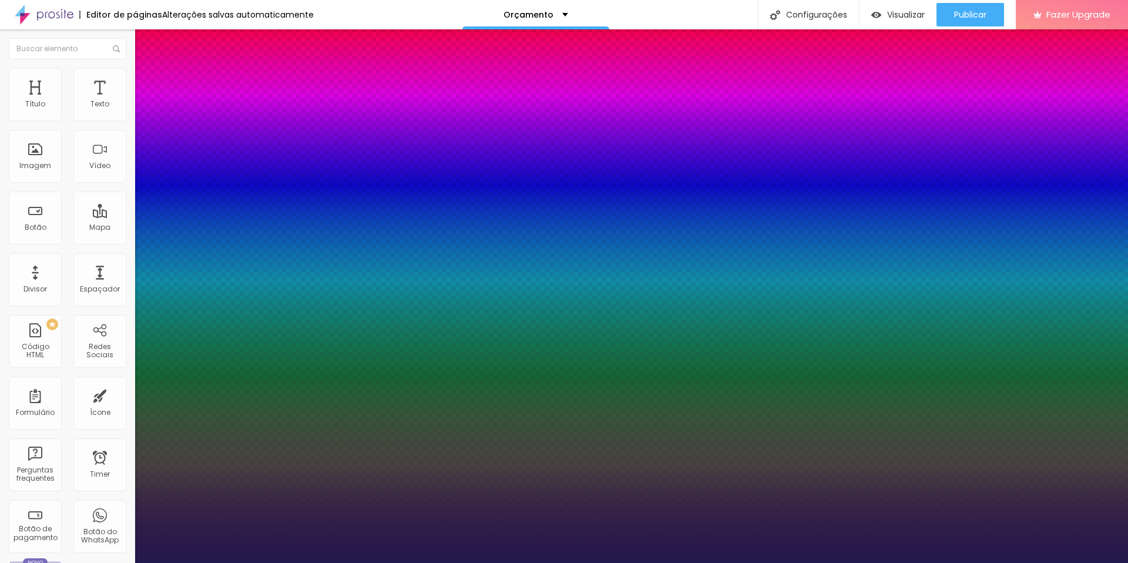
click at [106, 562] on div at bounding box center [564, 563] width 1128 height 0
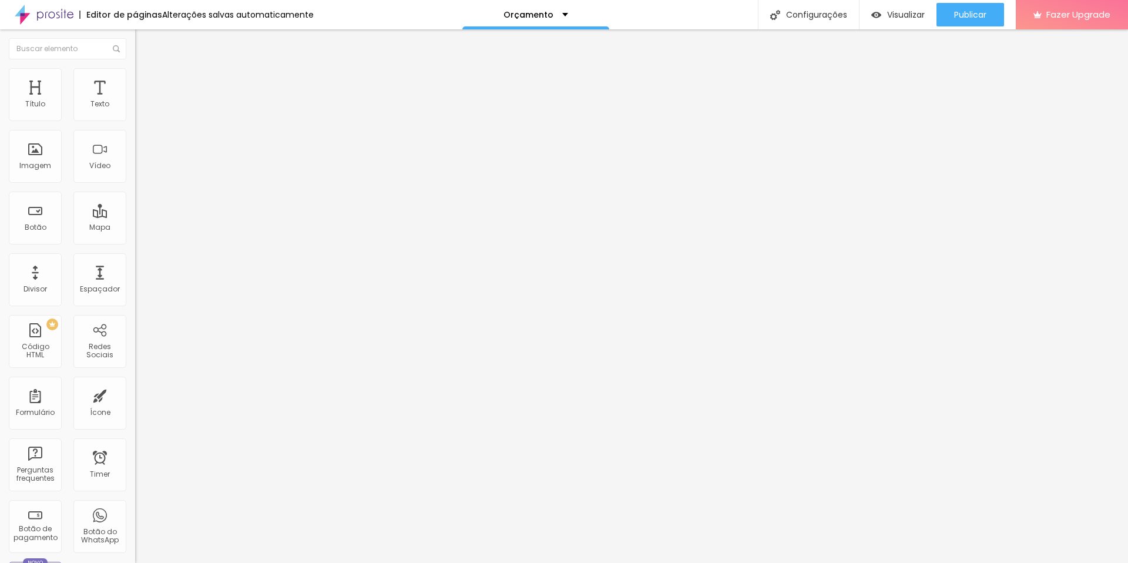
click at [135, 184] on span "Original" at bounding box center [149, 179] width 28 height 10
click at [135, 77] on li "Estilo" at bounding box center [202, 74] width 135 height 12
type input "60"
click at [135, 120] on input "range" at bounding box center [173, 115] width 76 height 9
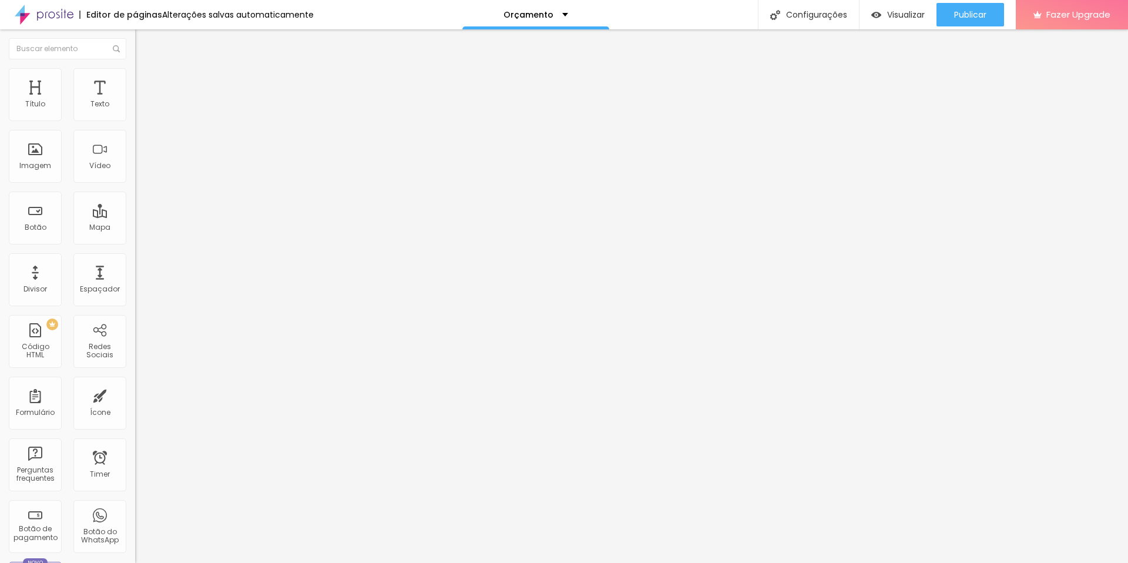
click at [135, 120] on input "range" at bounding box center [173, 115] width 76 height 9
type input "55"
type input "50"
drag, startPoint x: 71, startPoint y: 124, endPoint x: 62, endPoint y: 124, distance: 9.4
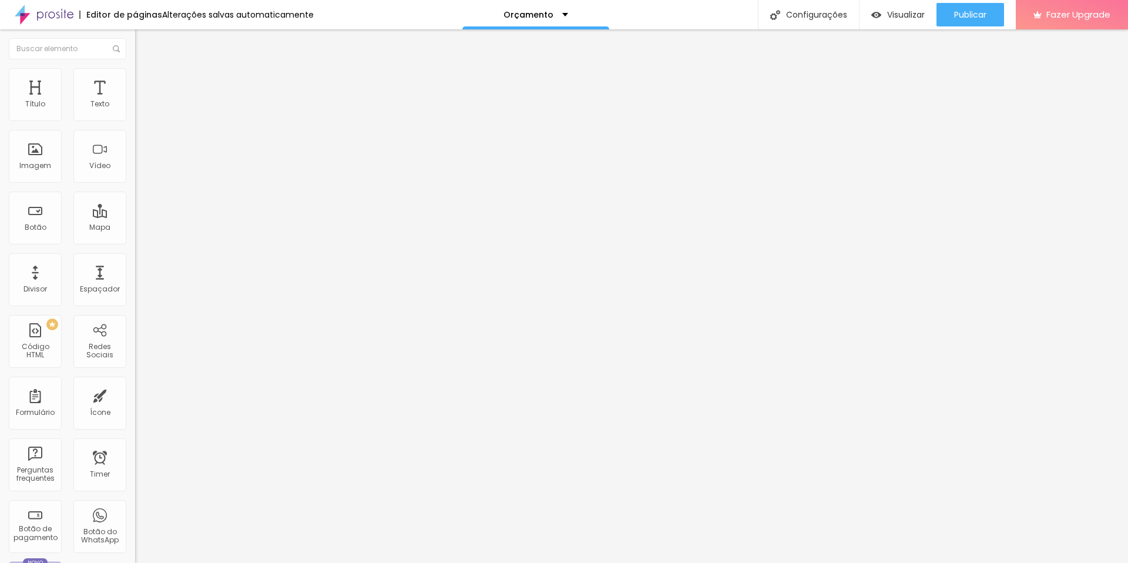
type input "50"
click at [135, 120] on input "range" at bounding box center [173, 115] width 76 height 9
click at [906, 12] on span "Visualizar" at bounding box center [906, 14] width 38 height 9
click at [960, 13] on span "Publicar" at bounding box center [970, 14] width 32 height 9
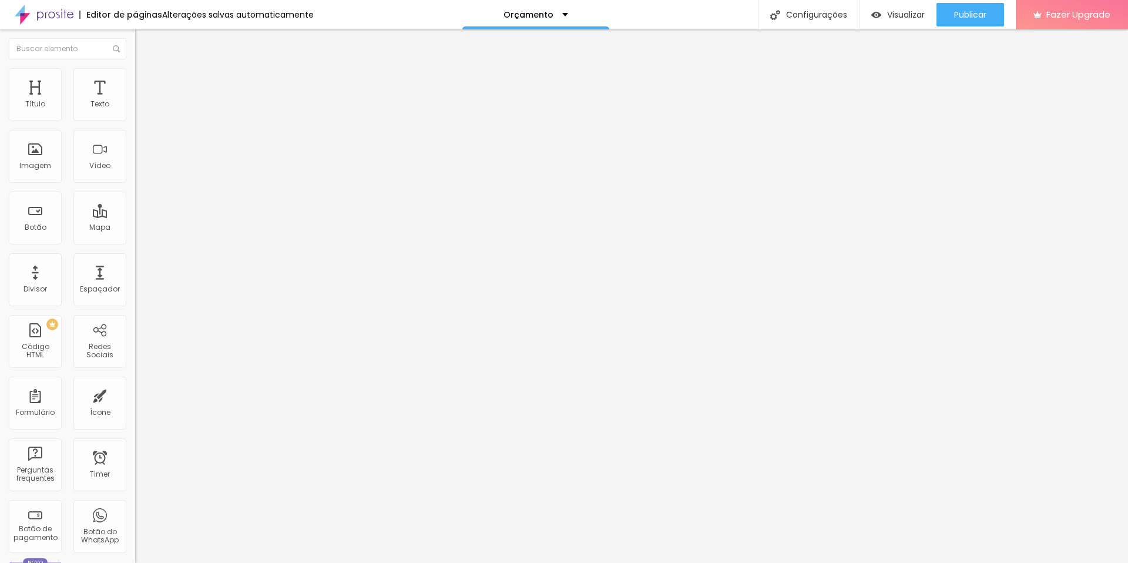
click at [146, 81] on span "Estilo" at bounding box center [155, 76] width 18 height 10
click at [146, 83] on span "Avançado" at bounding box center [165, 88] width 39 height 10
type input "6"
type input "4"
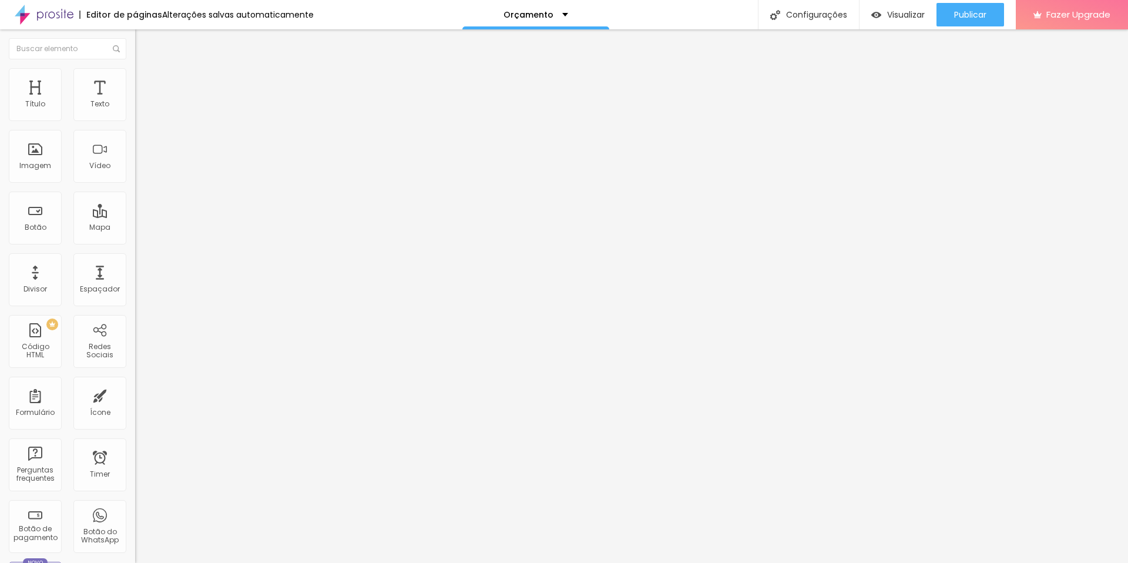
type input "4"
type input "0"
drag, startPoint x: 24, startPoint y: 112, endPoint x: 12, endPoint y: 110, distance: 11.8
type input "0"
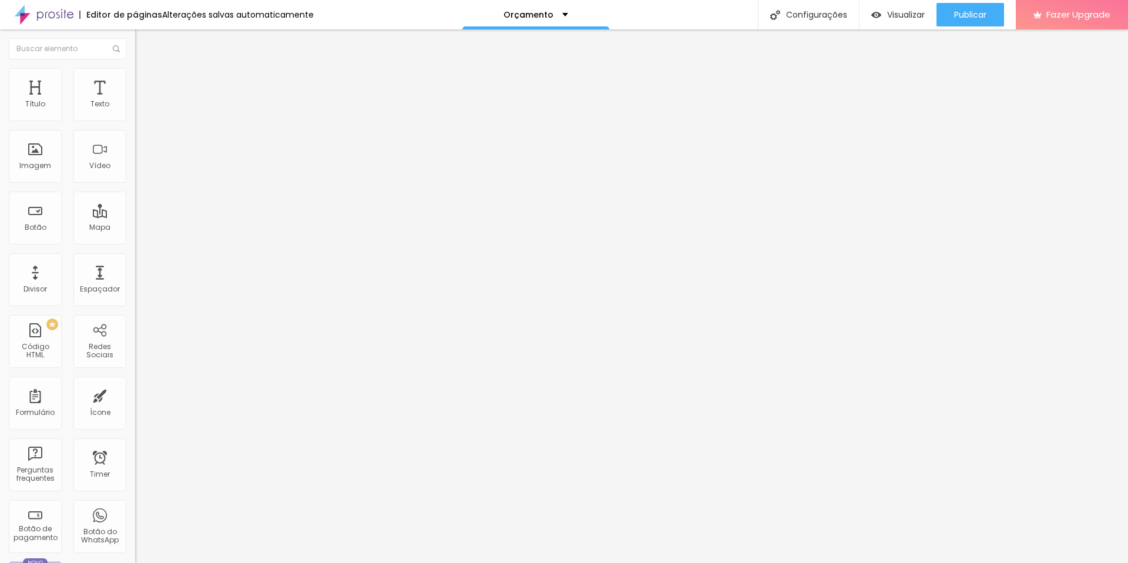
click at [135, 228] on input "range" at bounding box center [173, 232] width 76 height 9
click at [954, 22] on div "Publicar" at bounding box center [970, 14] width 32 height 23
click at [144, 42] on div "Editar Imagem" at bounding box center [183, 42] width 79 height 9
click at [31, 12] on img at bounding box center [44, 14] width 59 height 29
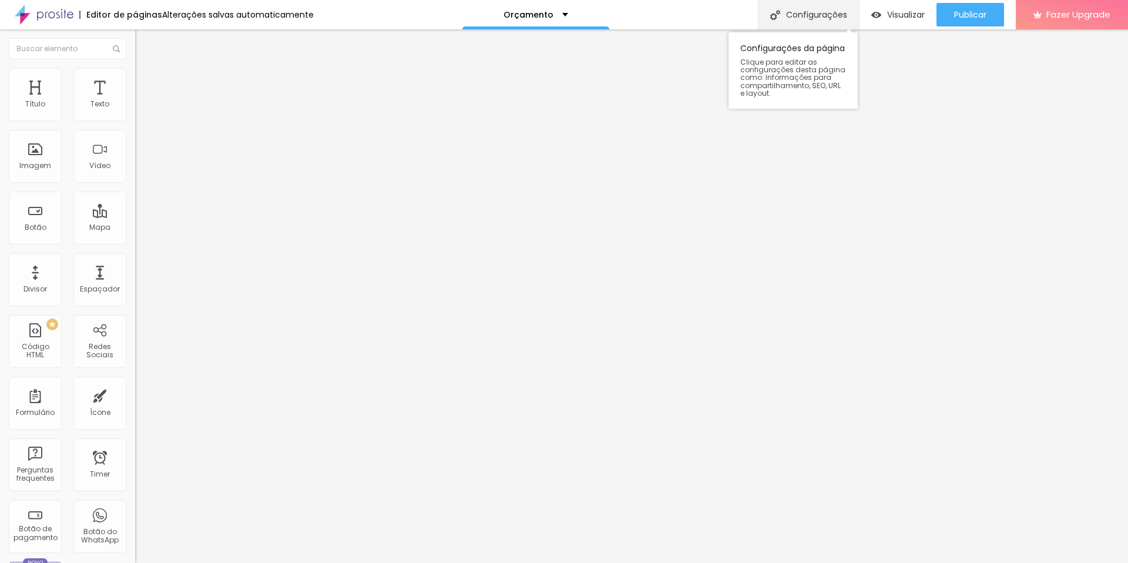
click at [806, 9] on div "Configurações" at bounding box center [808, 14] width 101 height 29
type input "Contato"
type input "/contato"
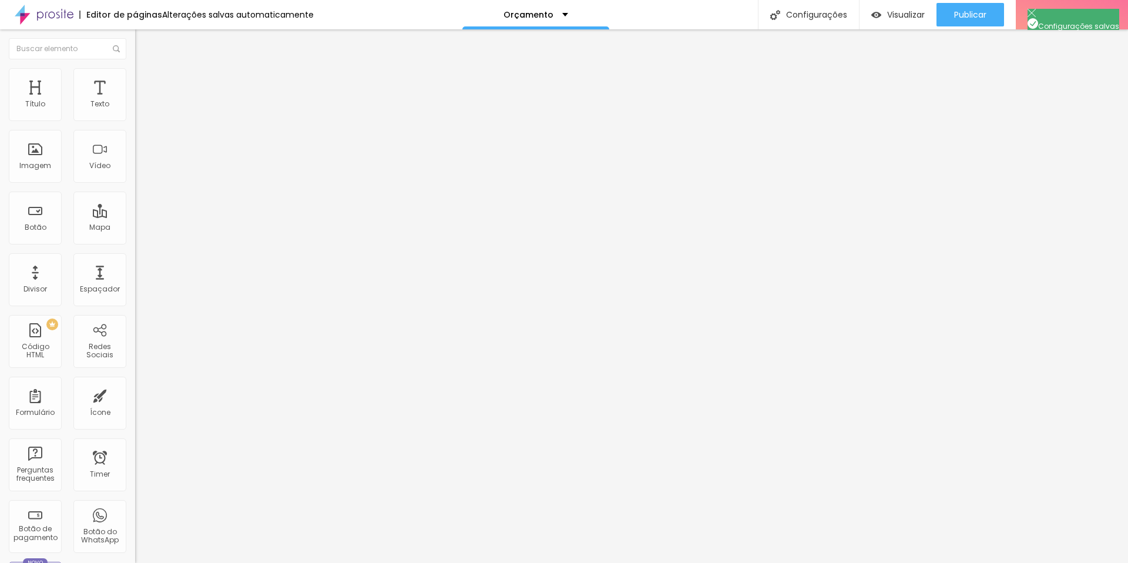
click at [135, 118] on span at bounding box center [138, 123] width 7 height 10
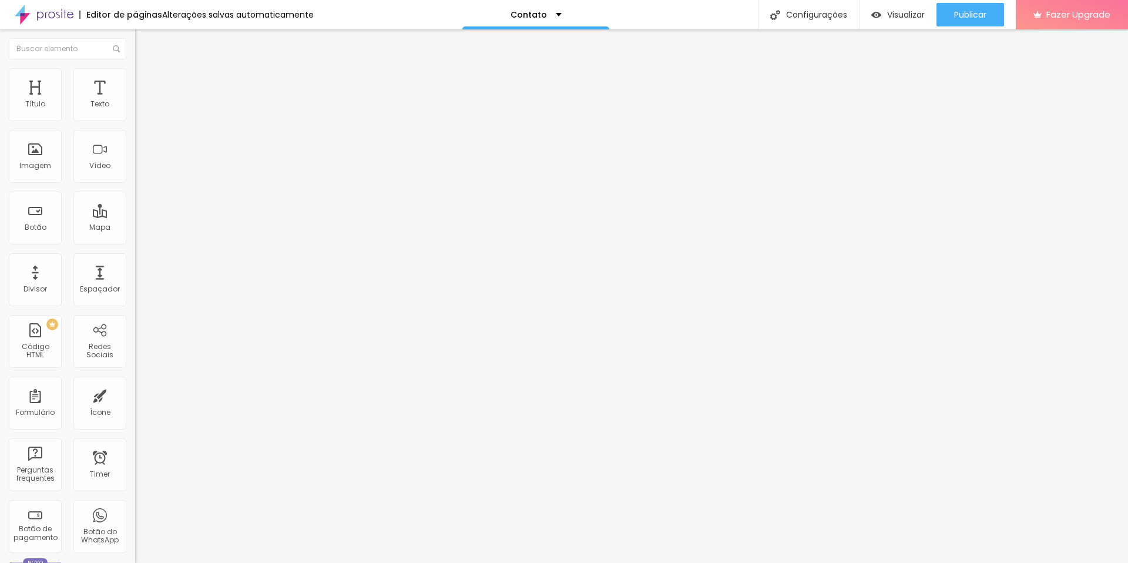
type input "Como você conheceu meu trabalho?"
type input "Instagram"
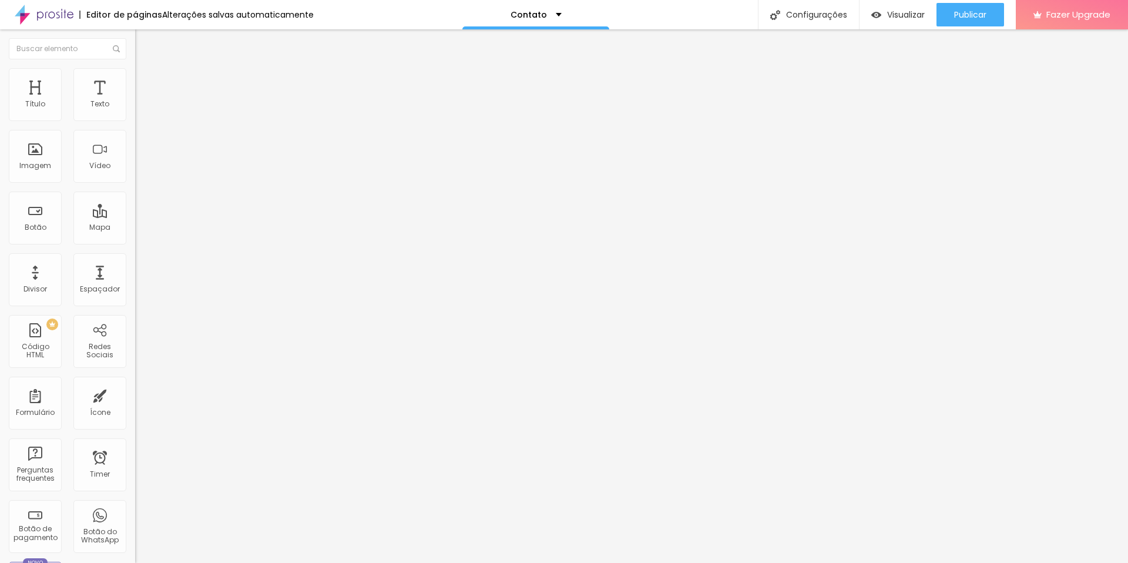
type input "Google"
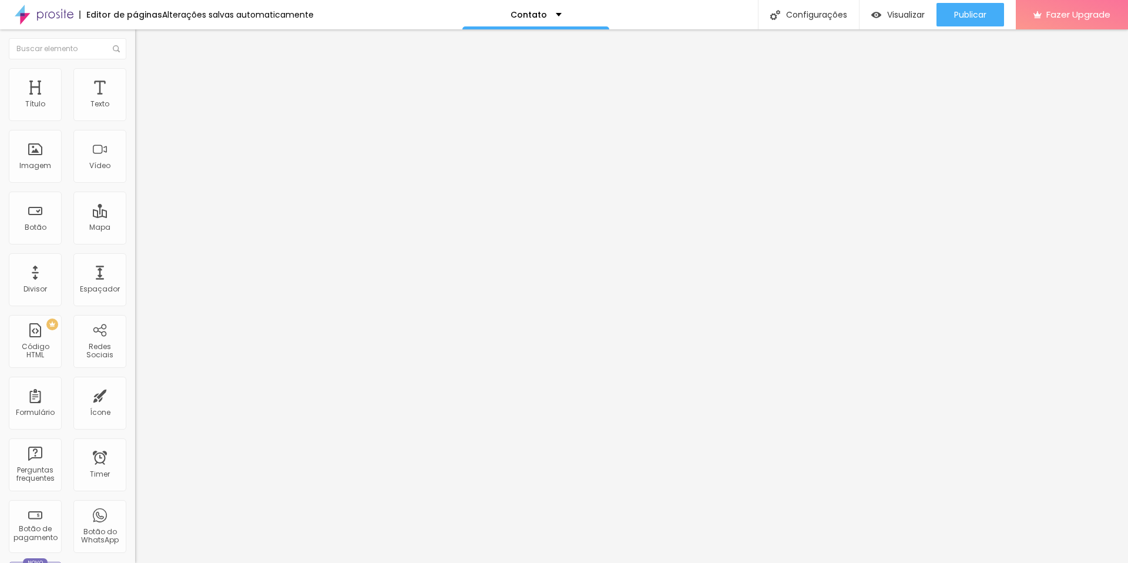
drag, startPoint x: 454, startPoint y: 425, endPoint x: 444, endPoint y: 425, distance: 9.4
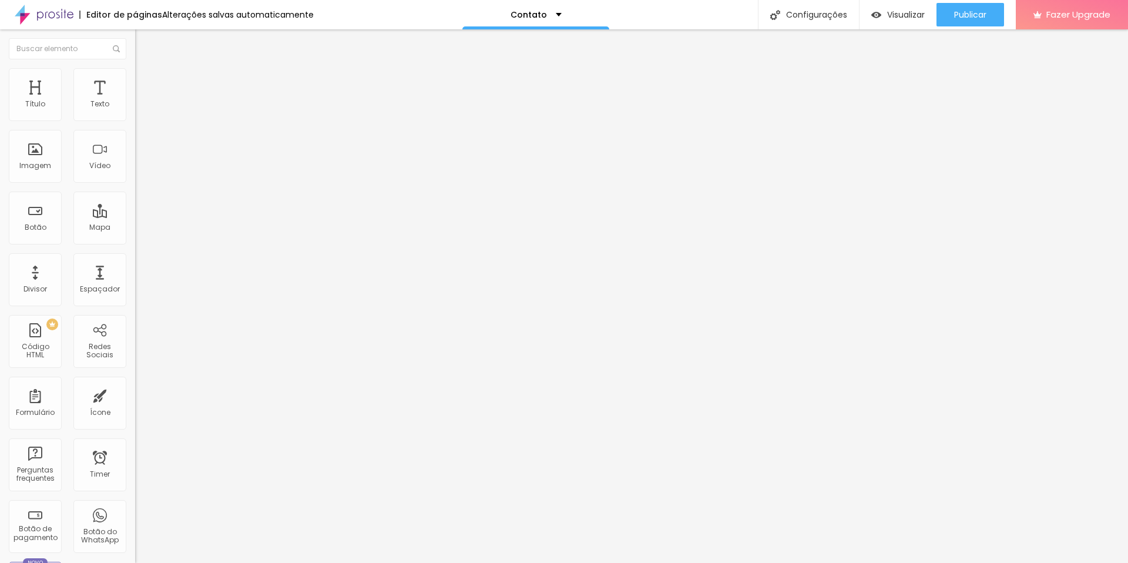
type input "Facebook"
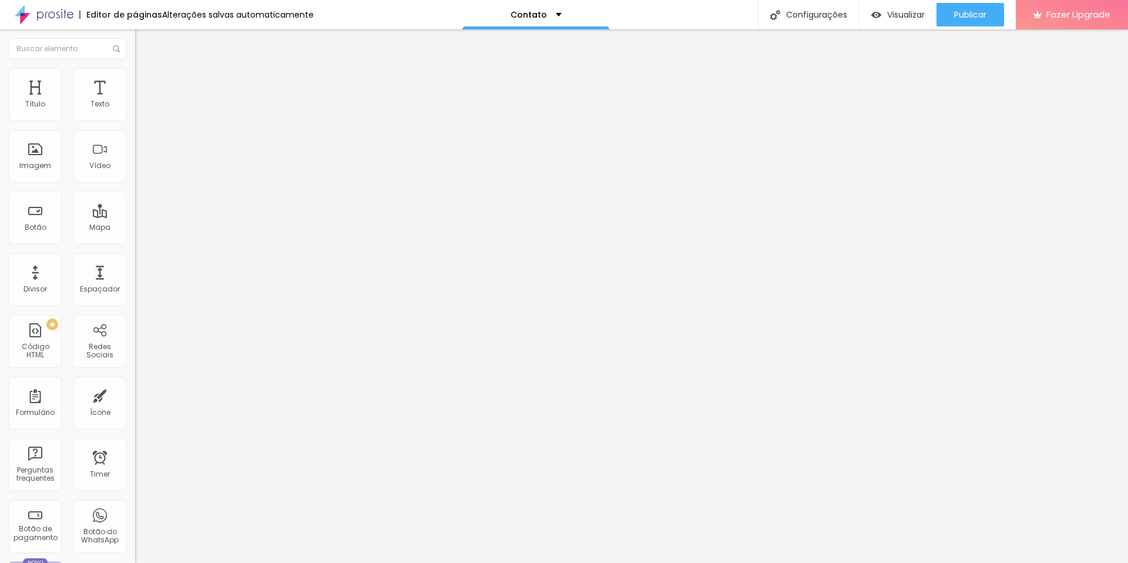
scroll to position [278, 0]
type input "Indicação de conhecidos"
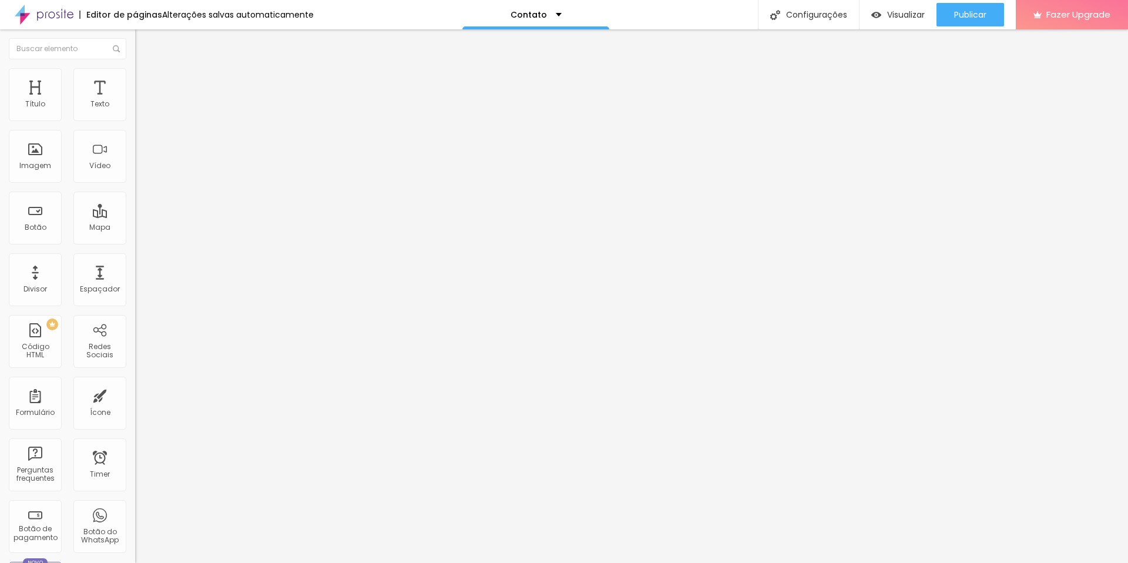
type input "Indicação de cerimonial"
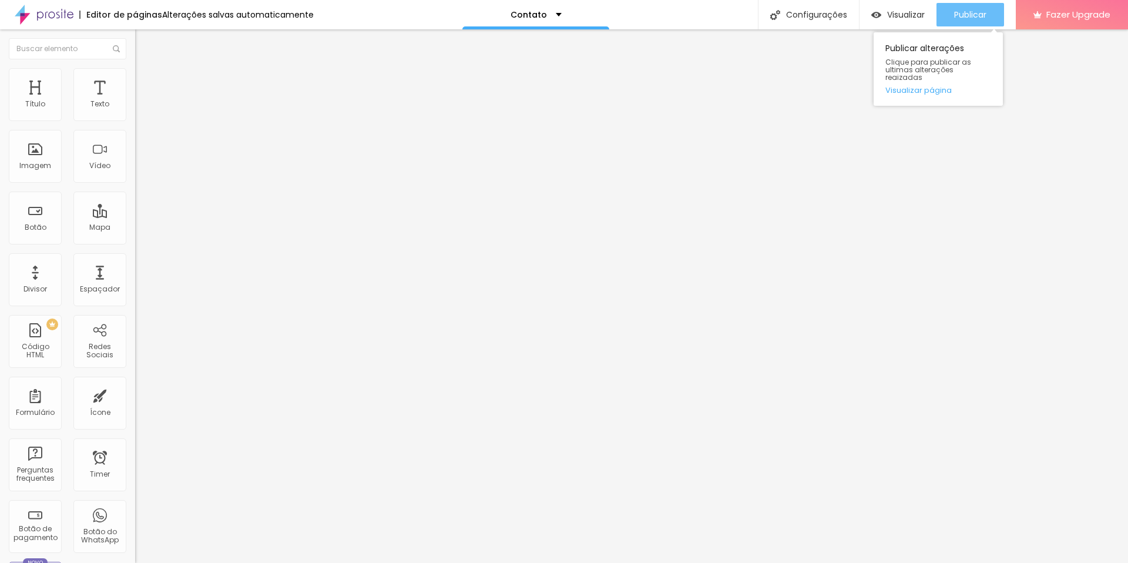
click at [977, 8] on div "Publicar" at bounding box center [970, 14] width 32 height 23
click at [135, 119] on img at bounding box center [138, 122] width 7 height 7
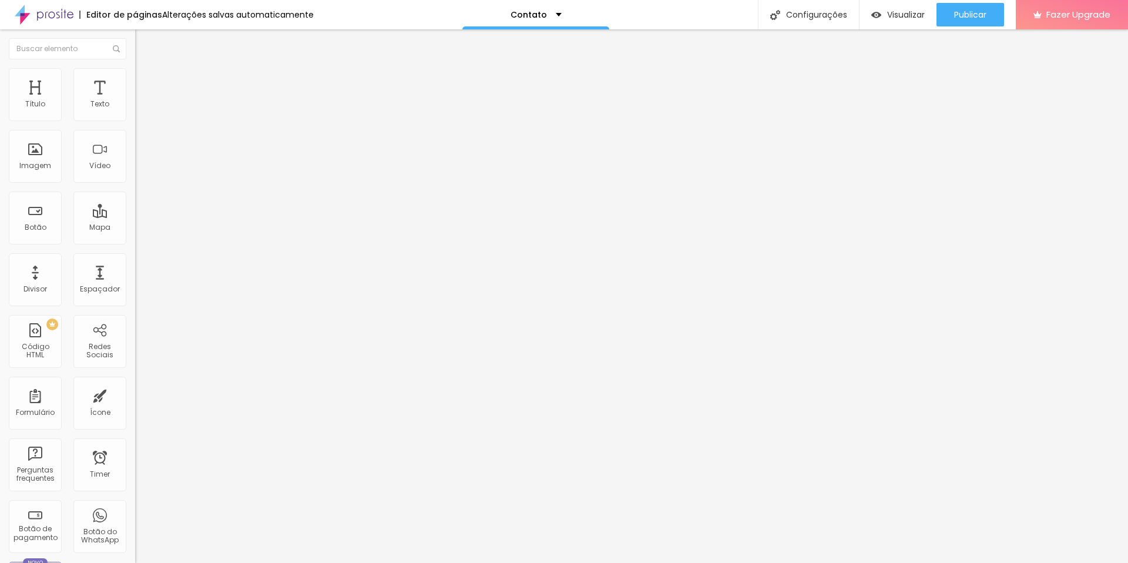
scroll to position [442, 0]
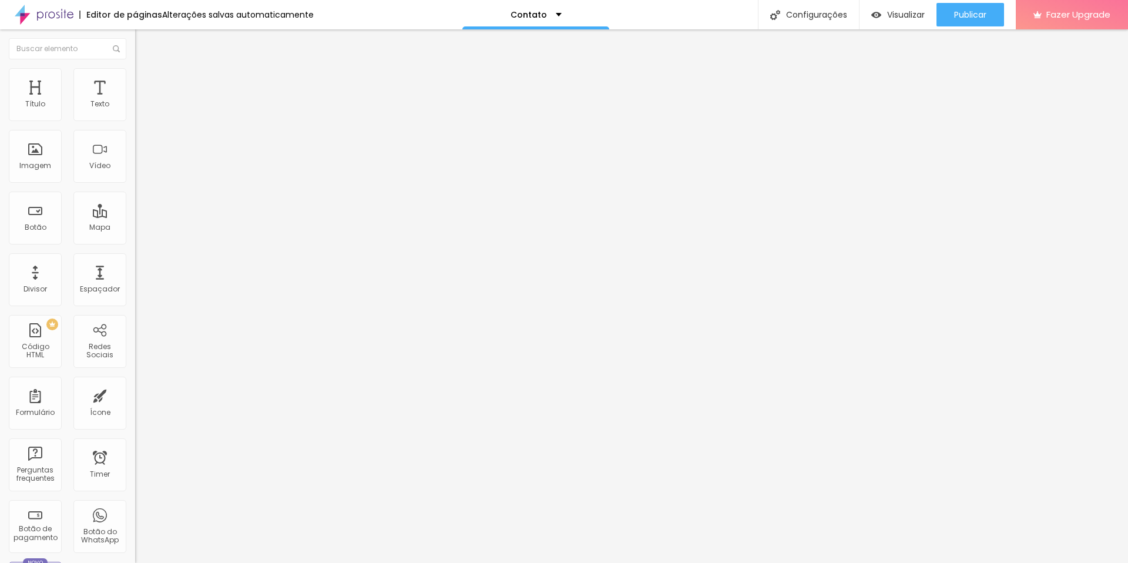
click at [135, 118] on span at bounding box center [138, 123] width 7 height 10
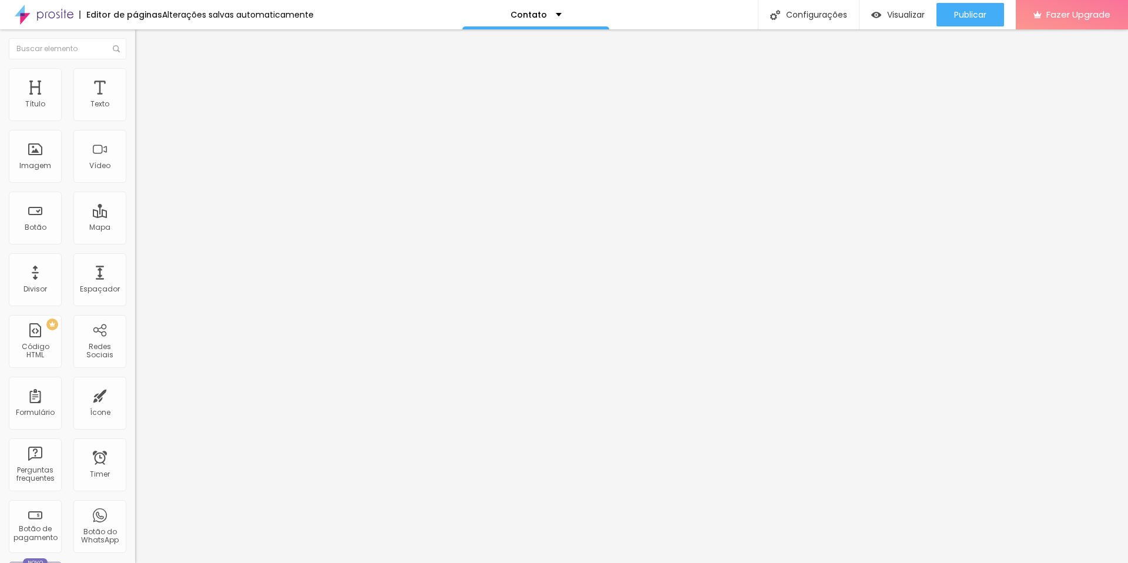
scroll to position [377, 0]
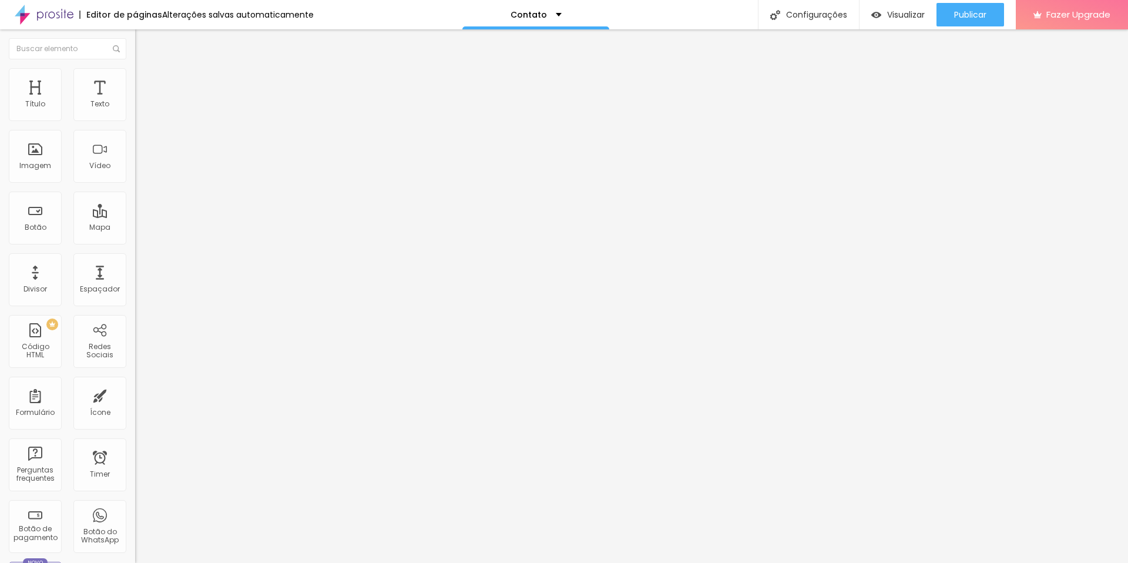
click at [135, 116] on div "Formulário Contato" at bounding box center [202, 109] width 135 height 35
click at [135, 118] on span at bounding box center [138, 123] width 7 height 10
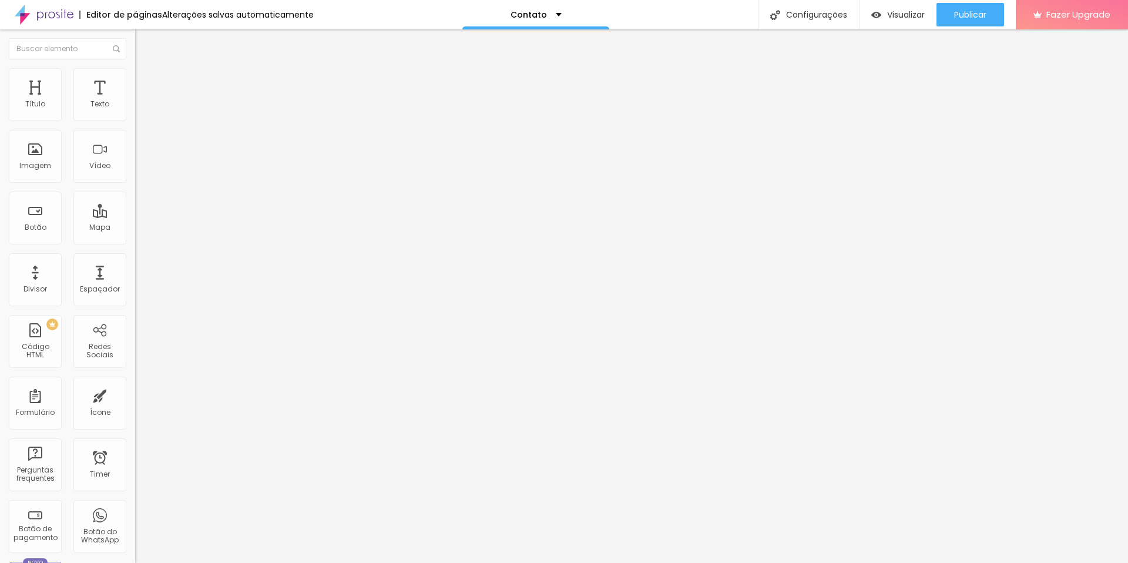
scroll to position [308, 0]
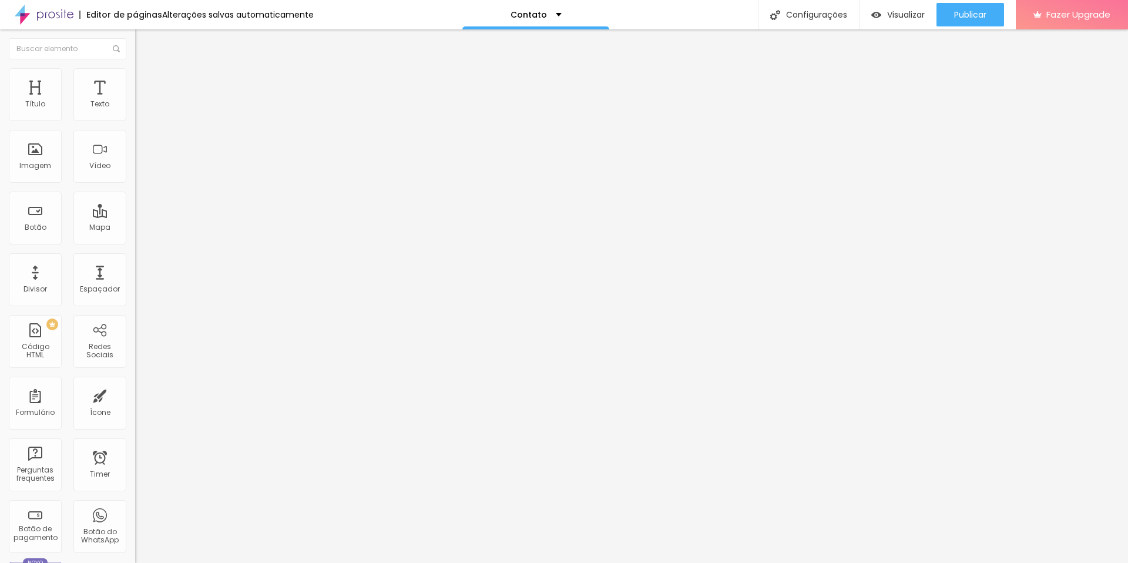
type input "Como você conheceu meu trabalho?"
type input "Instagram"
type input "Google"
type input "Facebook"
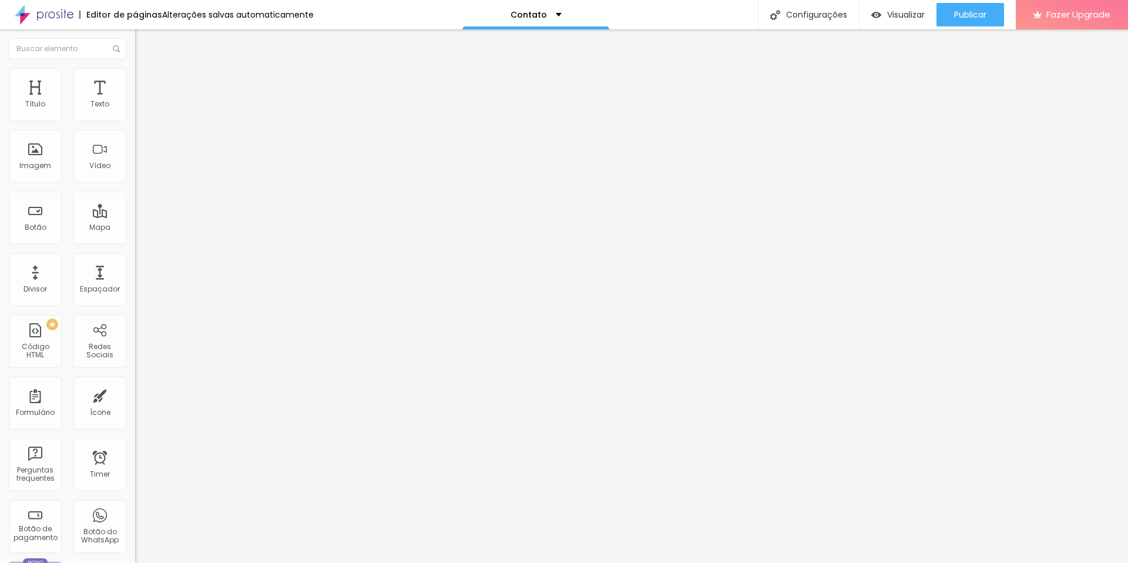
type input "Indicação de conhecidos"
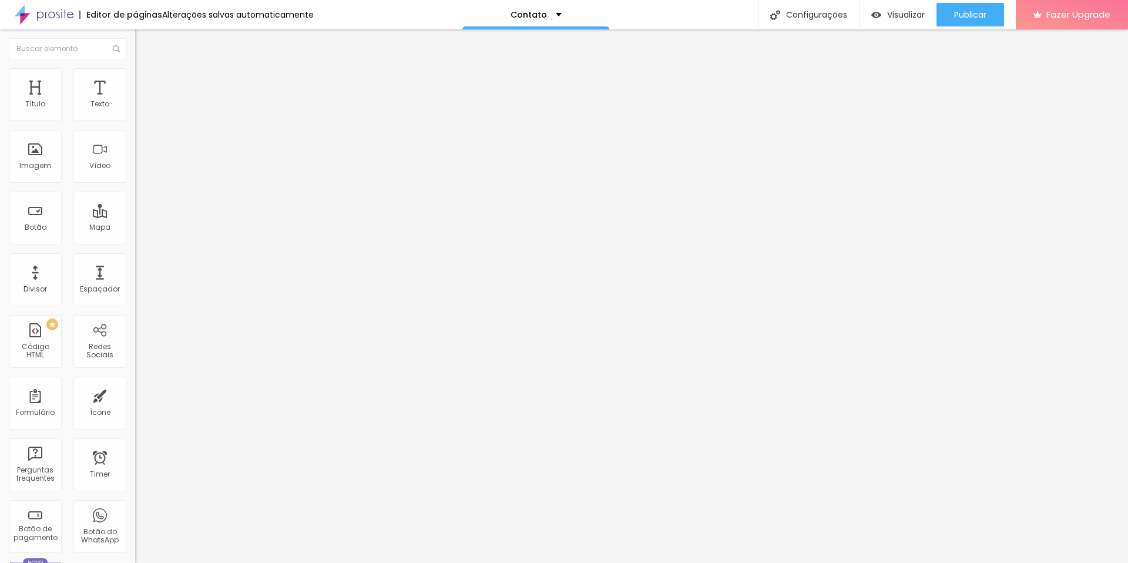
type input "M"
type input "Cerimonial"
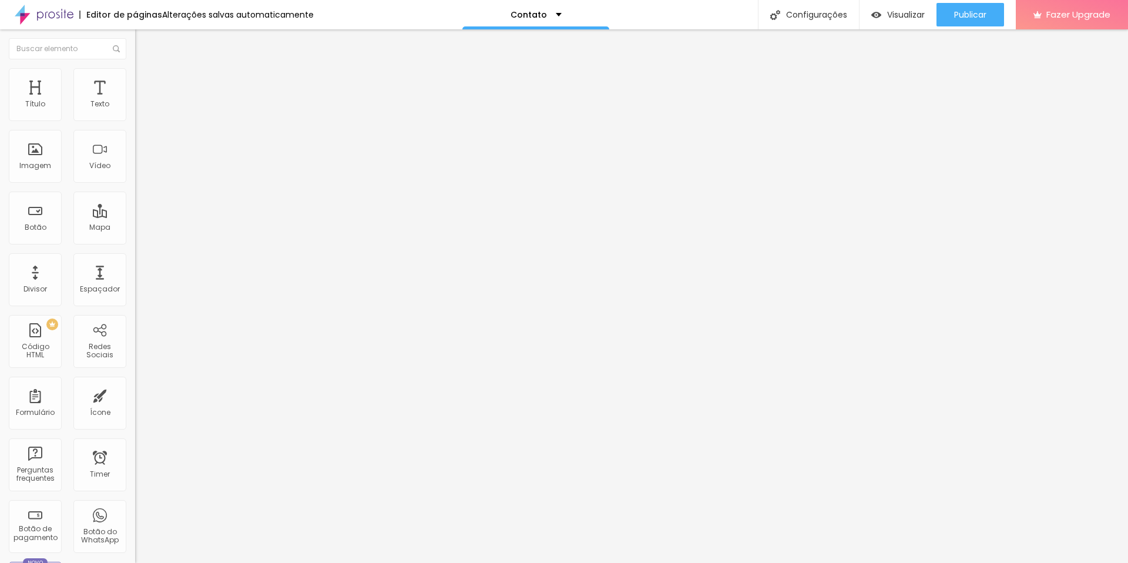
click at [135, 36] on button "Editar Formulário" at bounding box center [202, 42] width 135 height 27
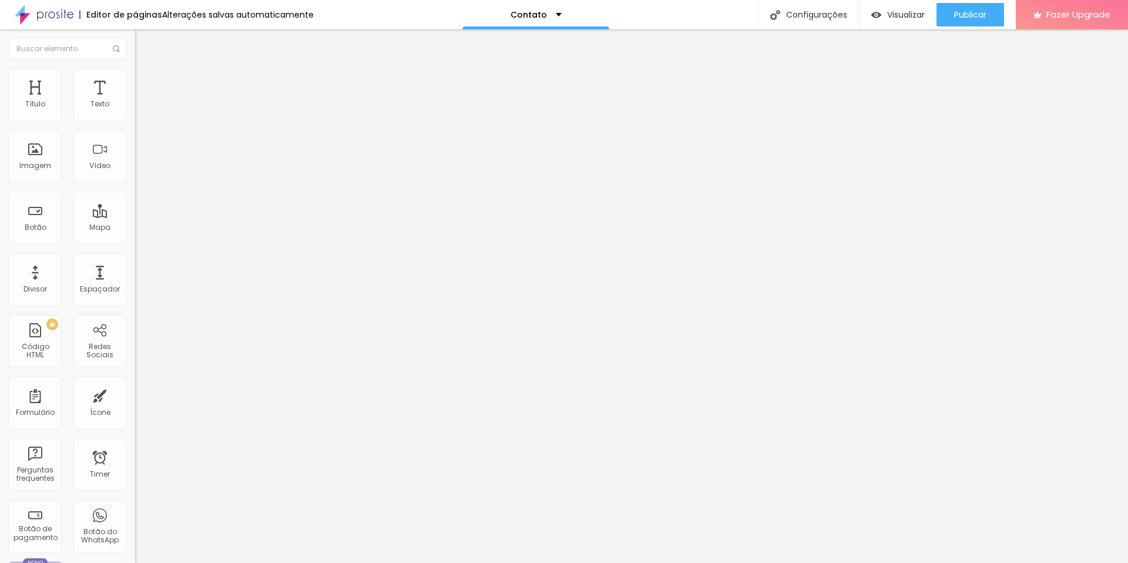
click at [34, 10] on img at bounding box center [44, 14] width 59 height 29
click at [146, 81] on span "Estilo" at bounding box center [155, 76] width 18 height 10
type input "55"
type input "60"
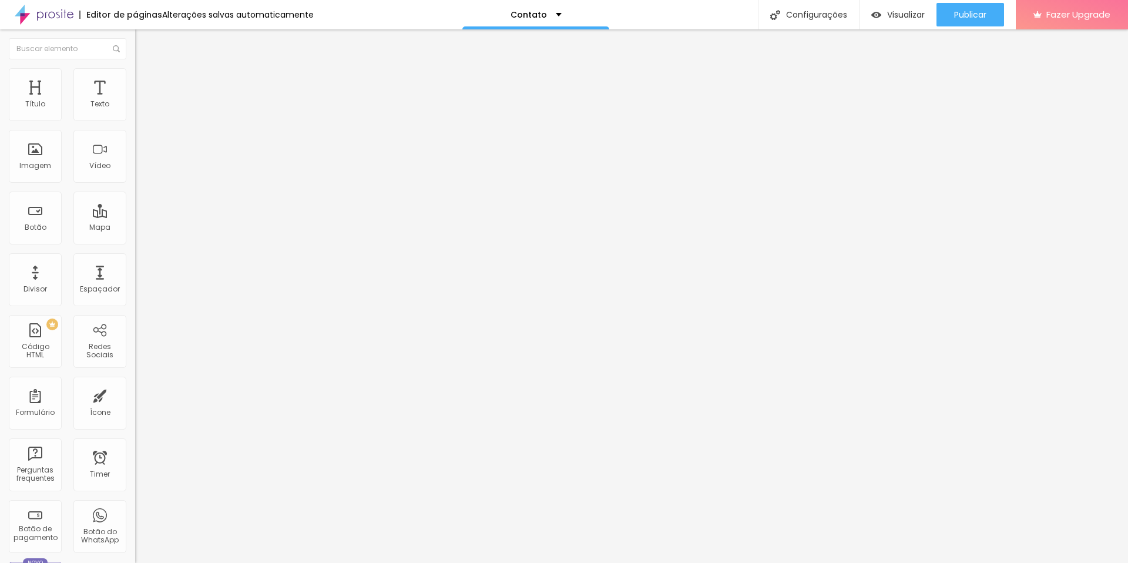
type input "60"
type input "65"
type input "75"
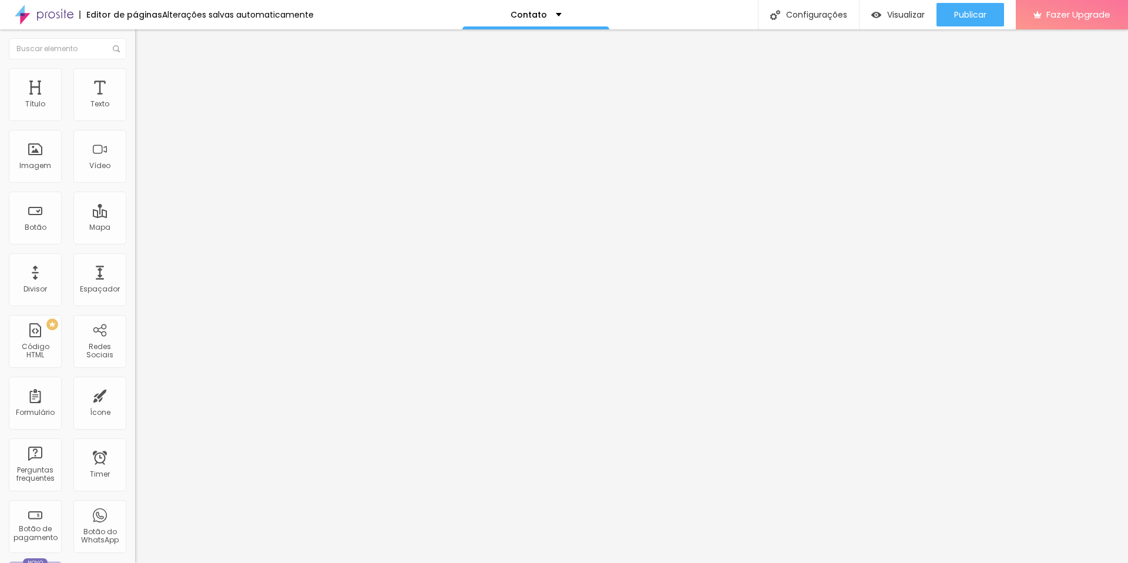
type input "80"
type input "85"
type input "90"
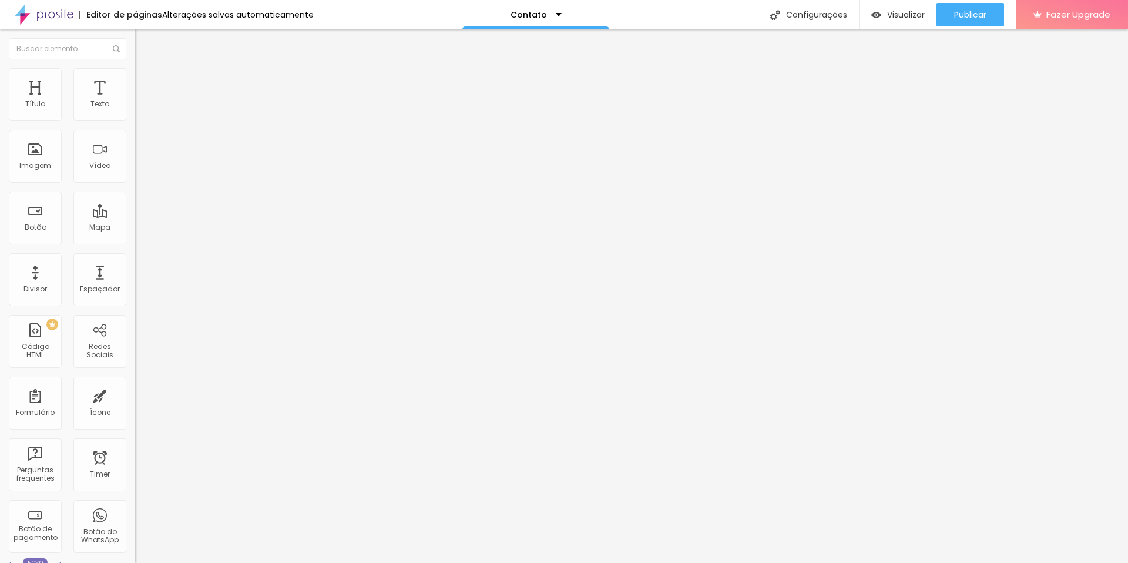
type input "90"
type input "95"
type input "100"
drag, startPoint x: 63, startPoint y: 125, endPoint x: 133, endPoint y: 131, distance: 70.2
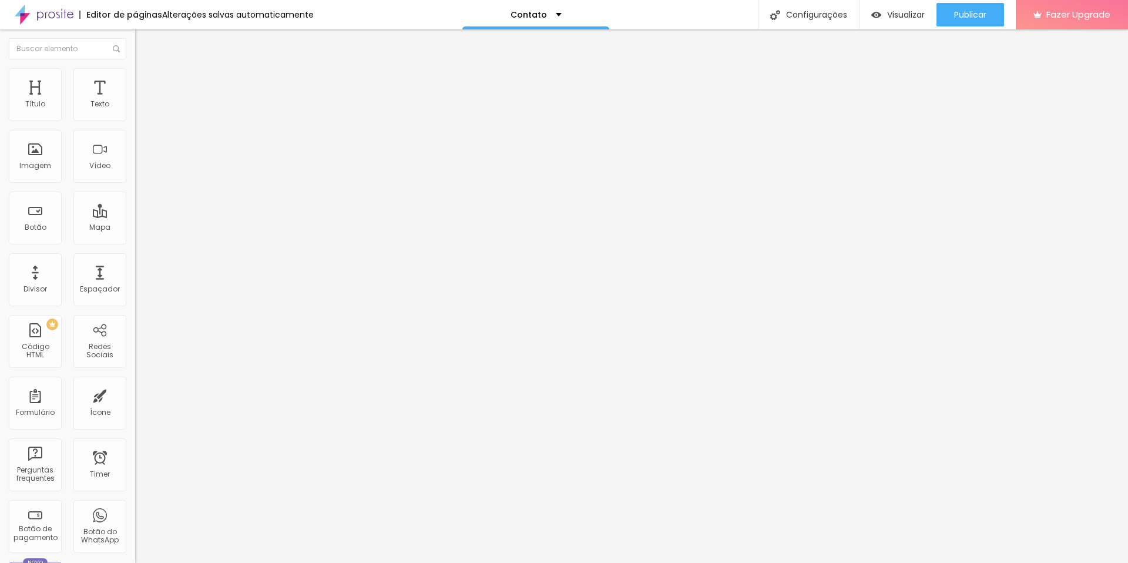
type input "100"
click at [135, 120] on input "range" at bounding box center [173, 115] width 76 height 9
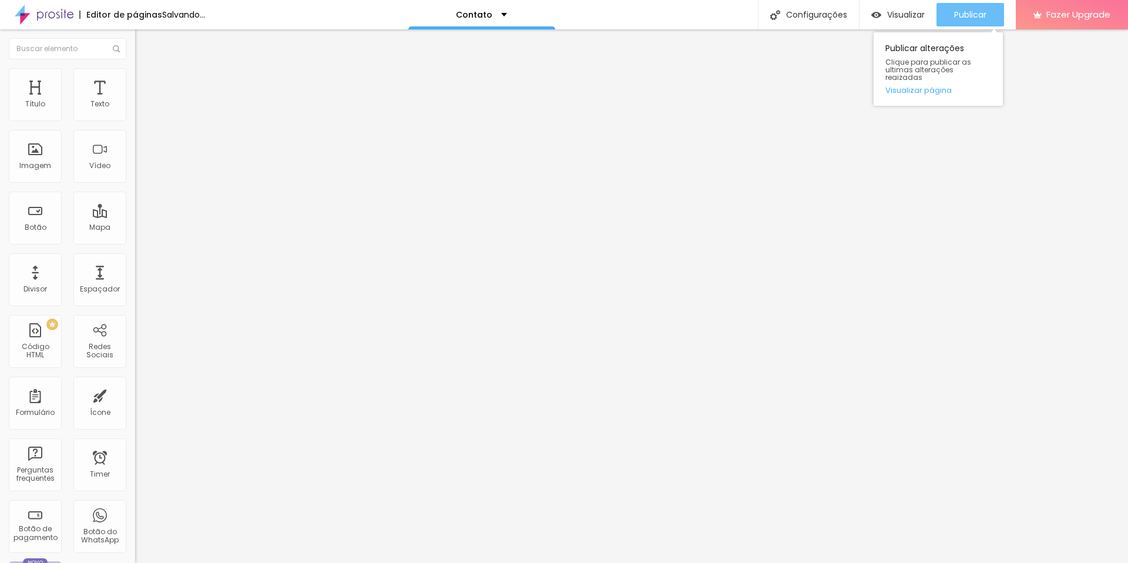
click at [964, 19] on span "Publicar" at bounding box center [970, 14] width 32 height 9
